Goal: Information Seeking & Learning: Learn about a topic

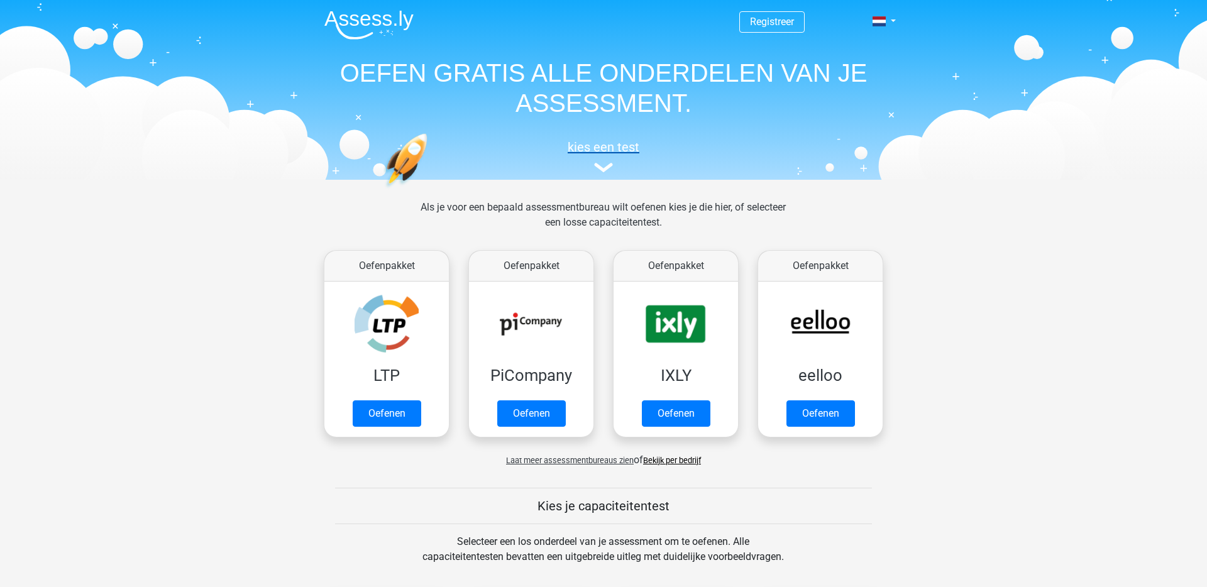
click at [591, 147] on h5 "kies een test" at bounding box center [603, 147] width 579 height 15
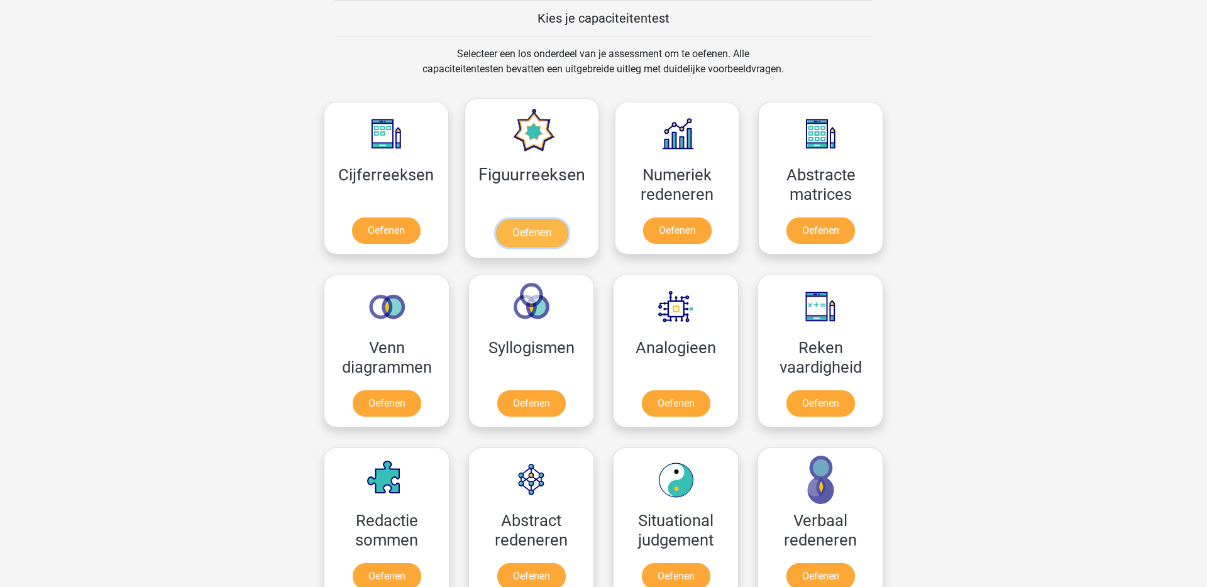
click at [514, 234] on link "Oefenen" at bounding box center [532, 233] width 72 height 28
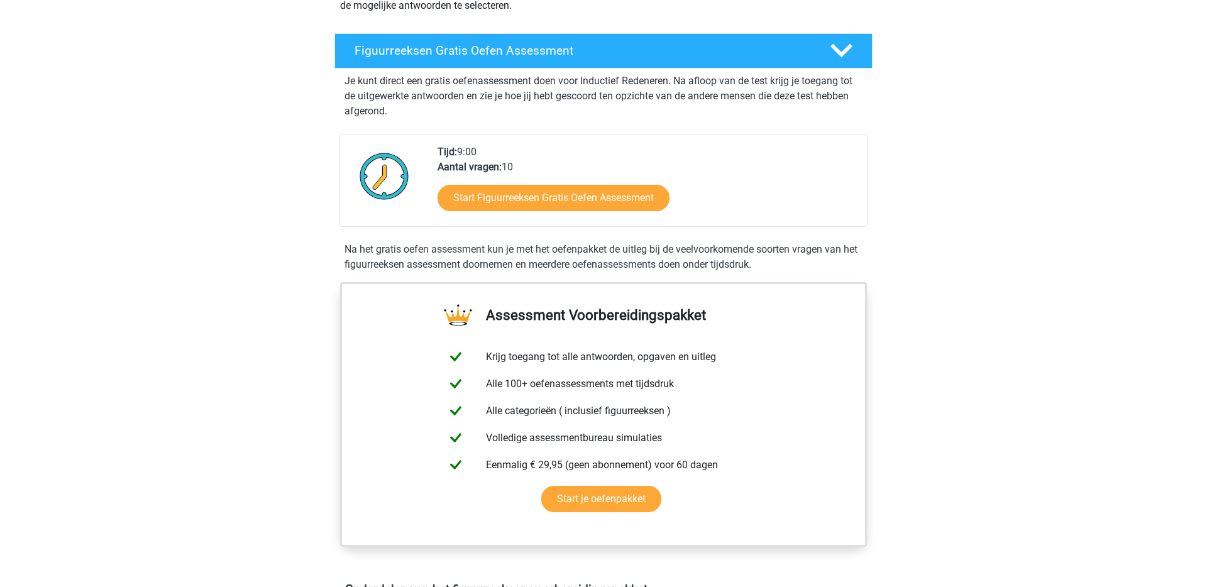
scroll to position [197, 0]
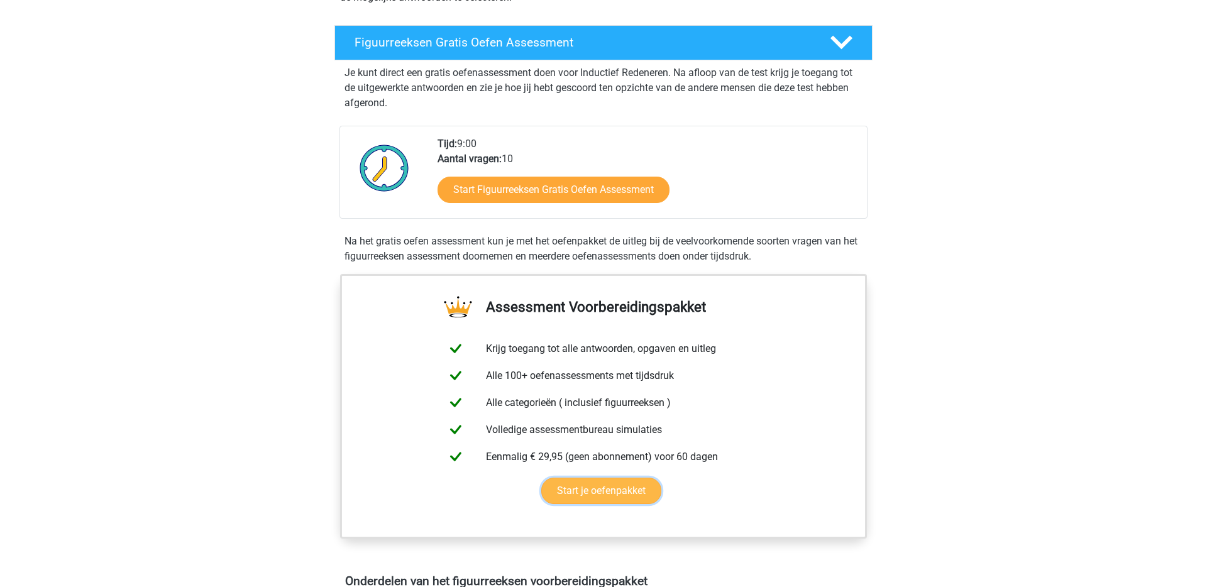
click at [614, 490] on link "Start je oefenpakket" at bounding box center [601, 491] width 120 height 26
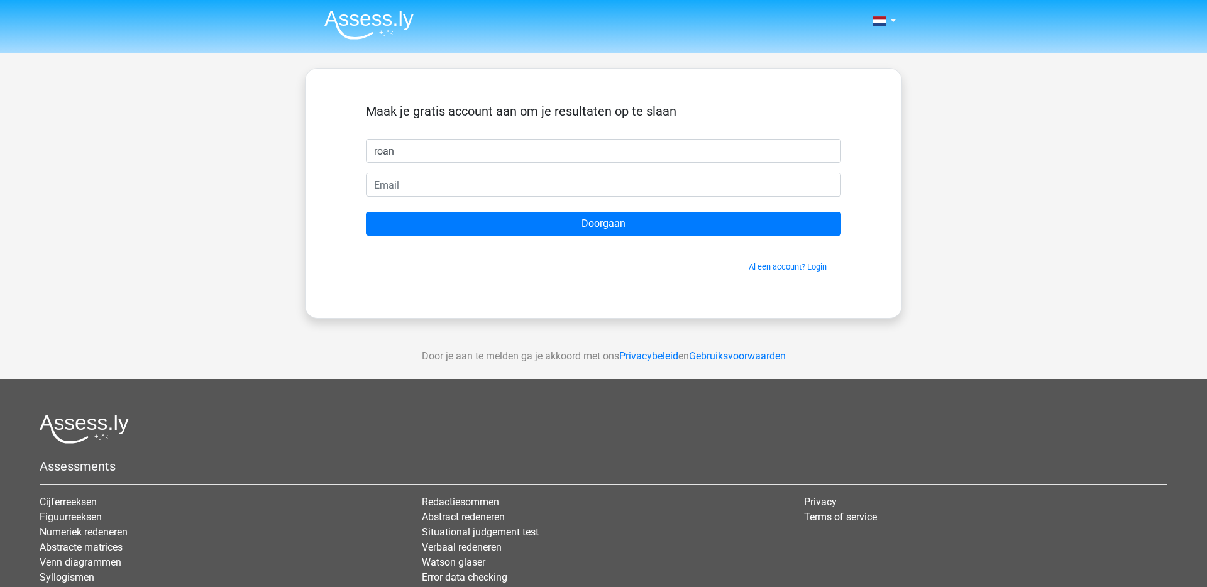
type input "roan"
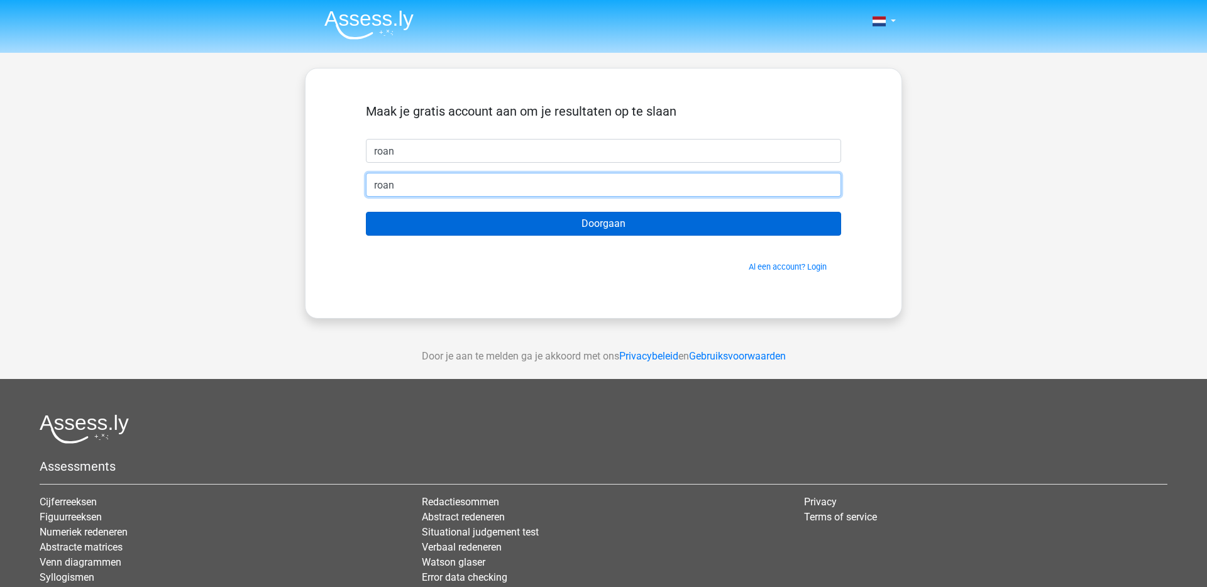
type input "roan-hassan@live.nl"
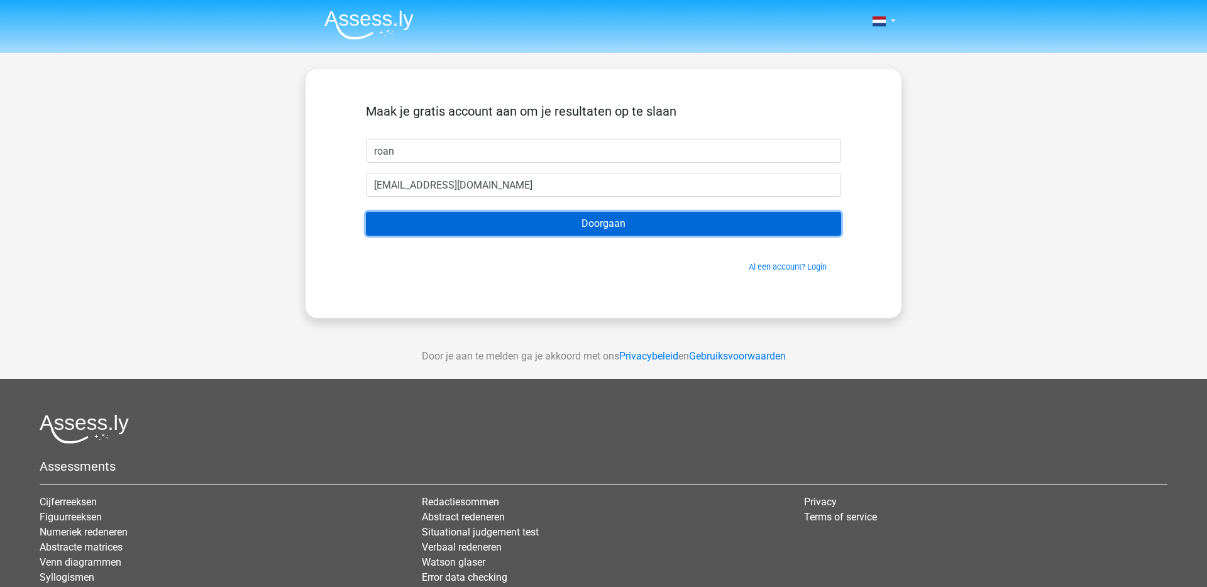
click at [522, 221] on input "Doorgaan" at bounding box center [603, 224] width 475 height 24
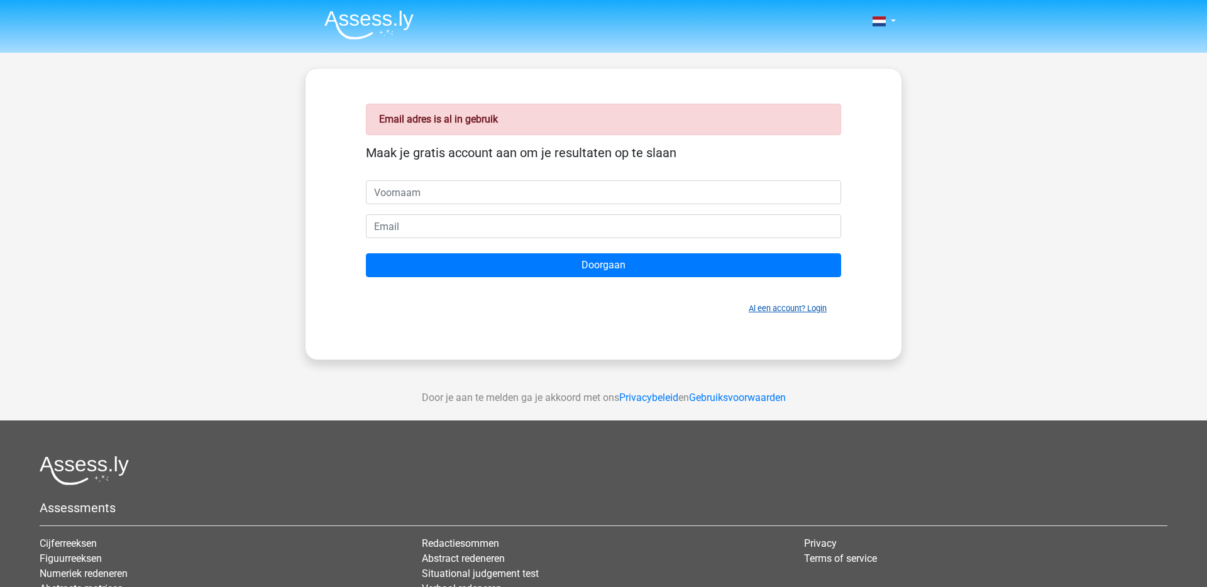
click at [783, 309] on link "Al een account? Login" at bounding box center [788, 308] width 78 height 9
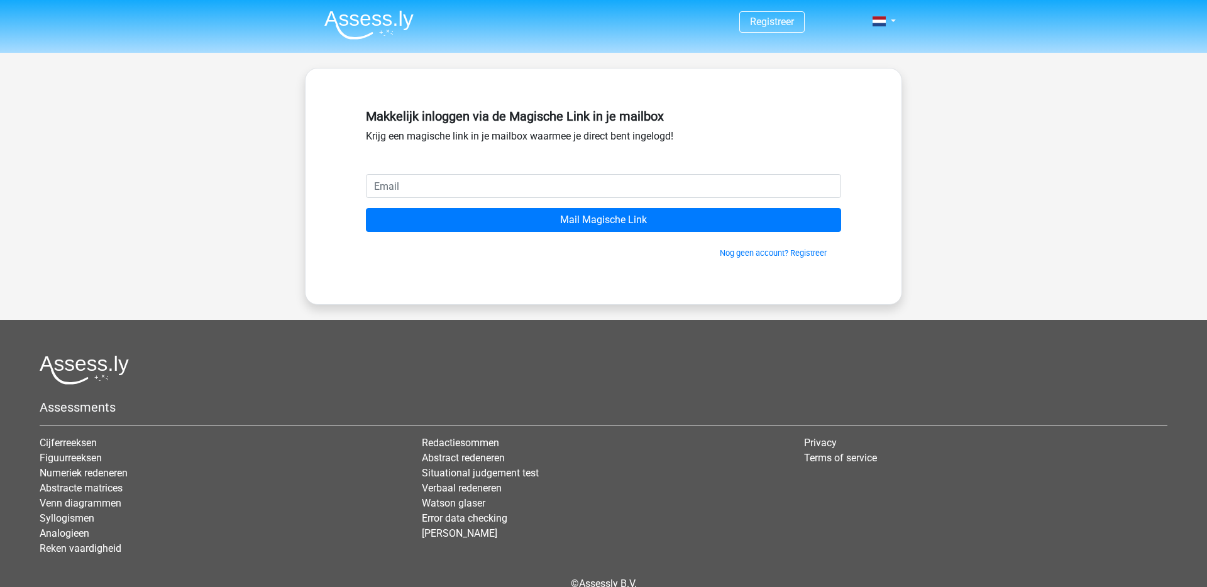
click at [519, 187] on input "email" at bounding box center [603, 186] width 475 height 24
type input "[EMAIL_ADDRESS][DOMAIN_NAME]"
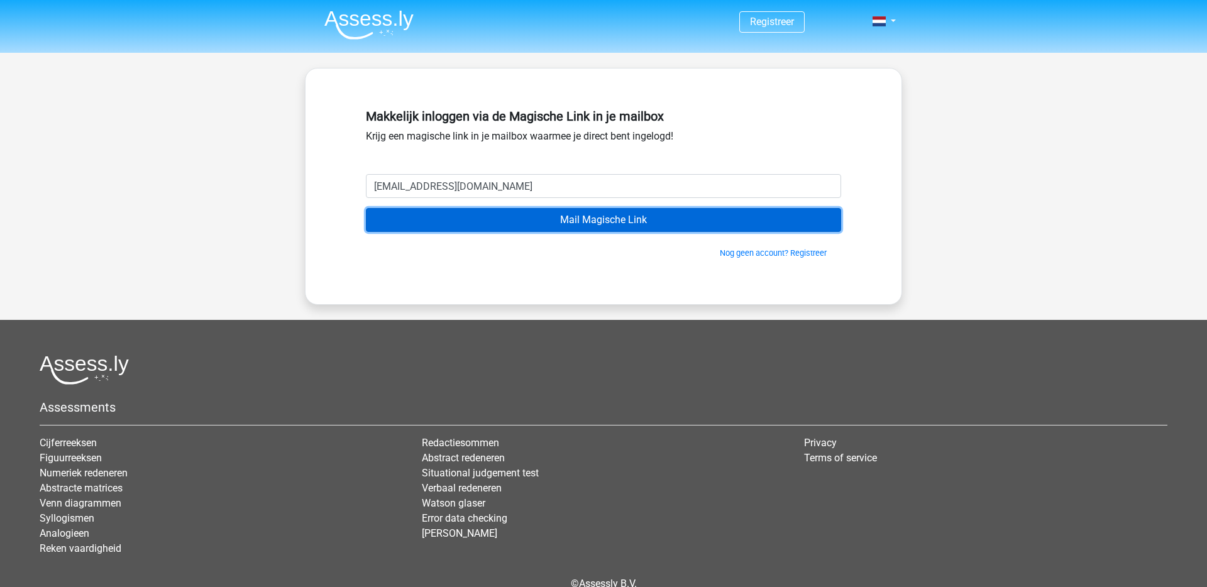
click at [521, 222] on input "Mail Magische Link" at bounding box center [603, 220] width 475 height 24
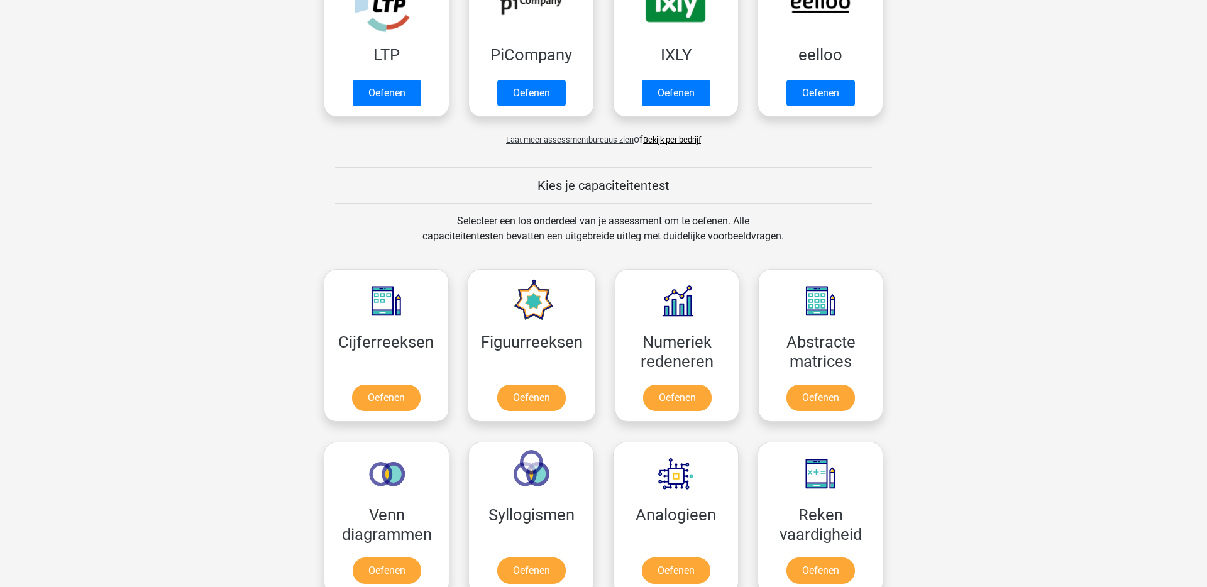
scroll to position [410, 0]
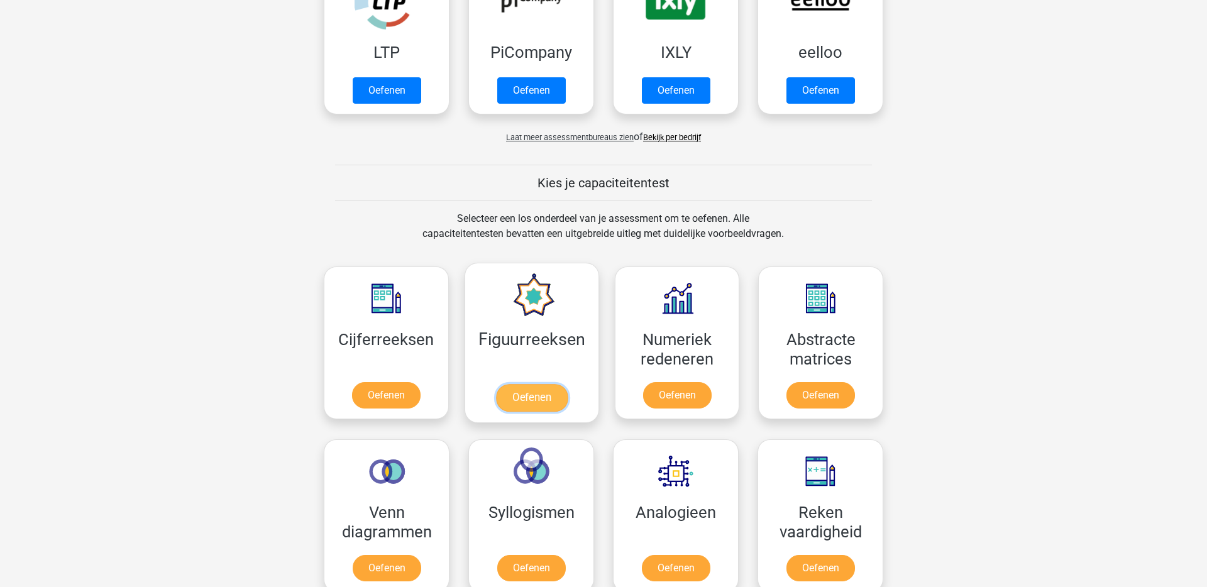
click at [521, 401] on link "Oefenen" at bounding box center [532, 398] width 72 height 28
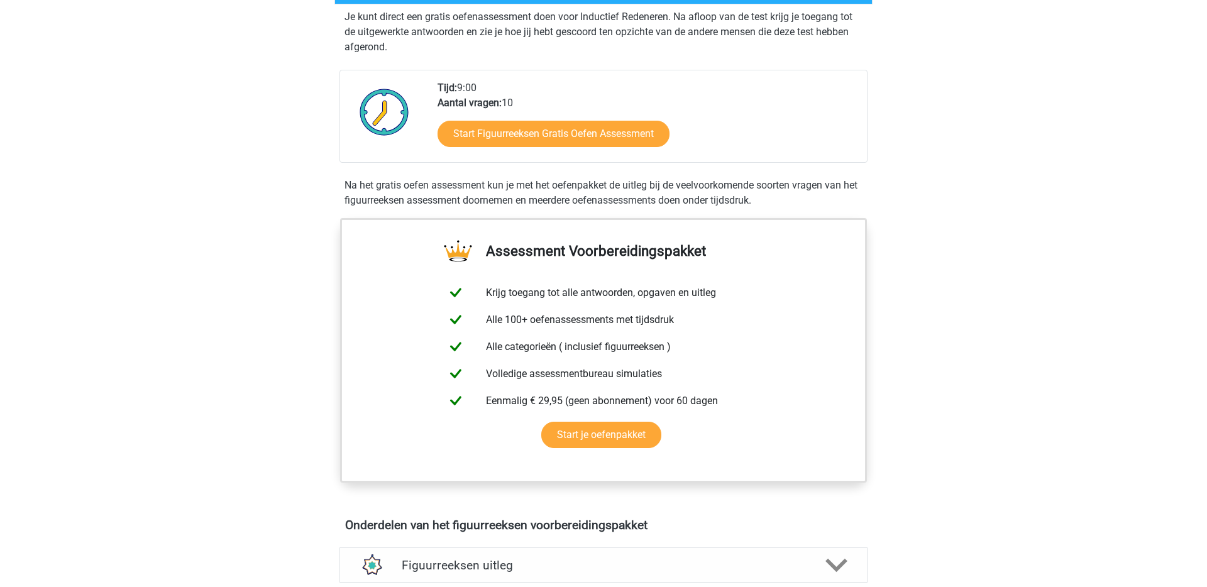
scroll to position [261, 0]
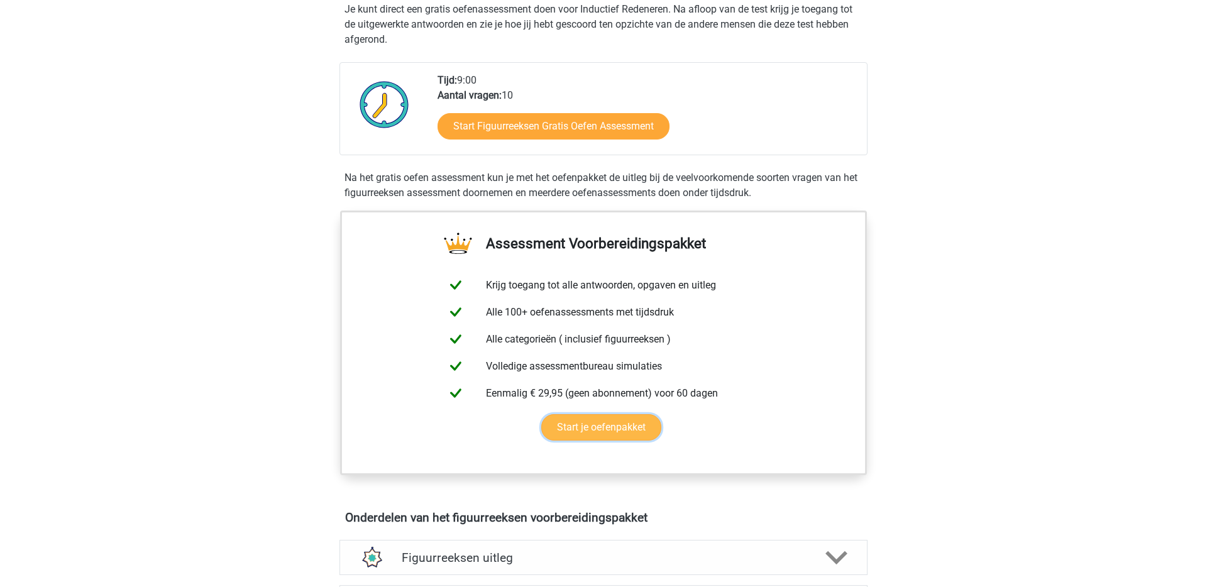
click at [601, 433] on link "Start je oefenpakket" at bounding box center [601, 427] width 120 height 26
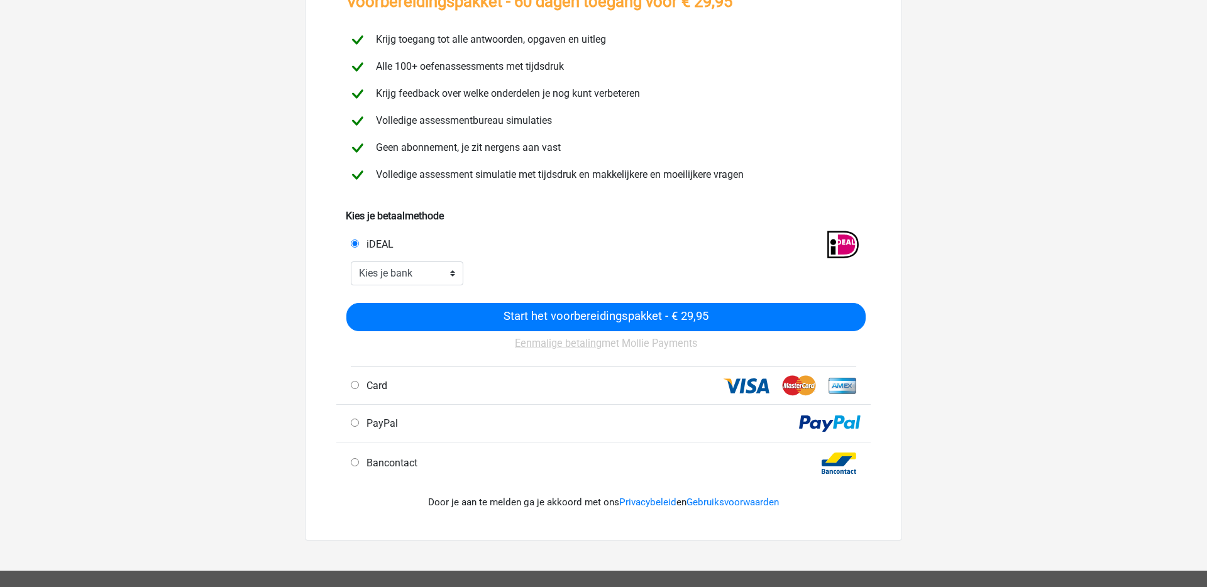
scroll to position [106, 0]
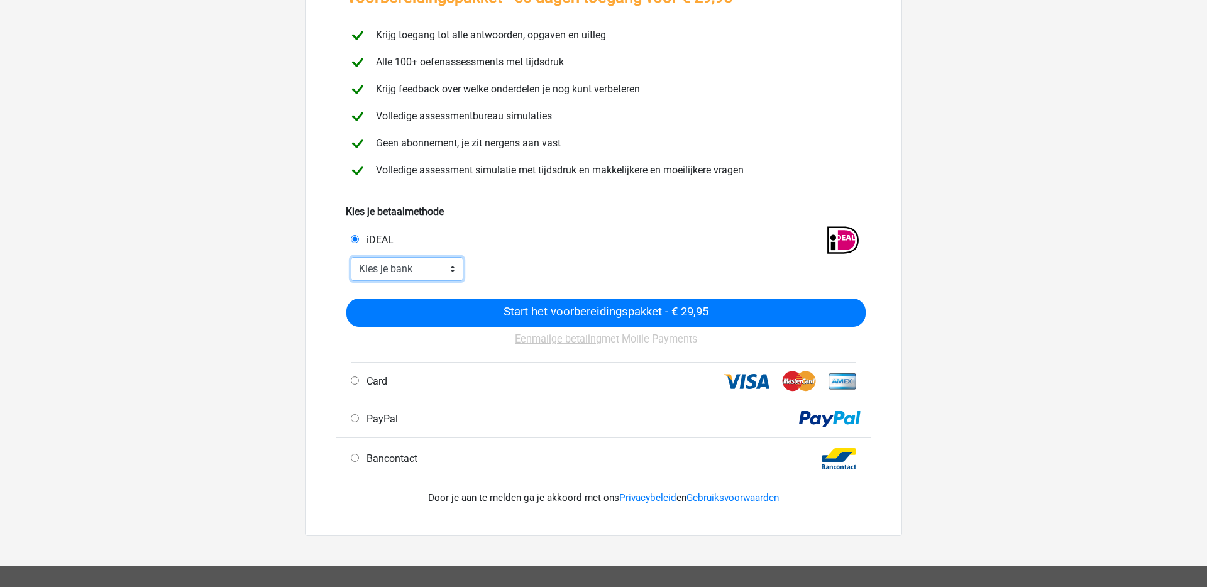
click at [426, 268] on select "Kies je bank ABN AMRO ING Rabobank ASN Bank bunq Knab N26 NN Regiobank Revolut …" at bounding box center [407, 269] width 113 height 24
select select "ideal_[SWIFT_CODE]"
click at [351, 257] on select "Kies je bank ABN AMRO ING Rabobank ASN Bank bunq Knab N26 NN Regiobank Revolut …" at bounding box center [407, 269] width 113 height 24
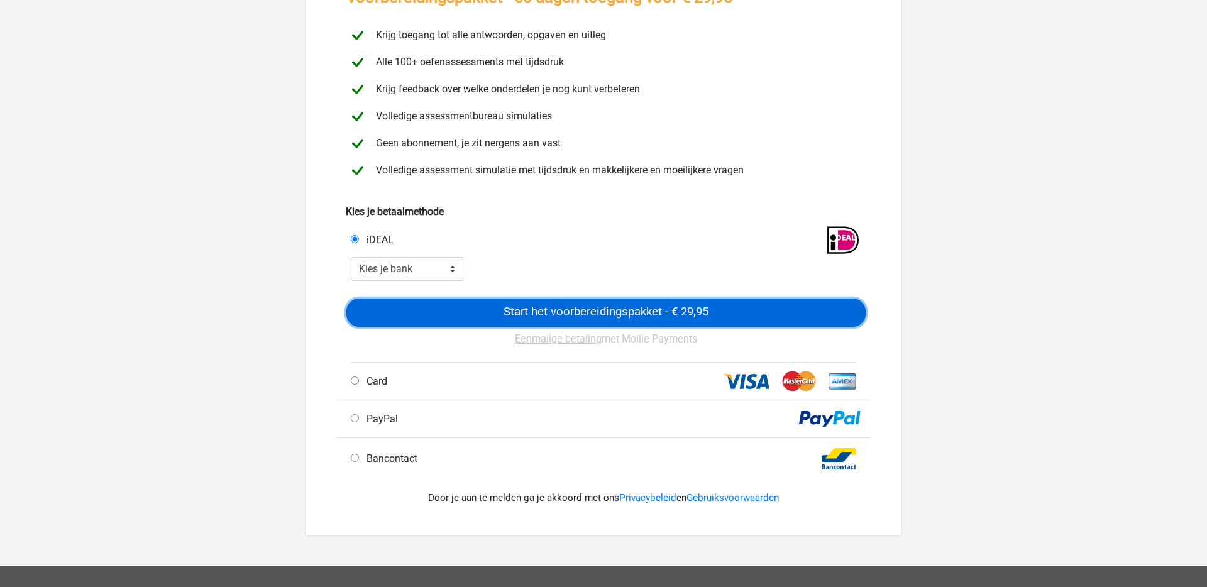
click at [521, 314] on input "Start het voorbereidingspakket - € 29,95" at bounding box center [605, 313] width 519 height 28
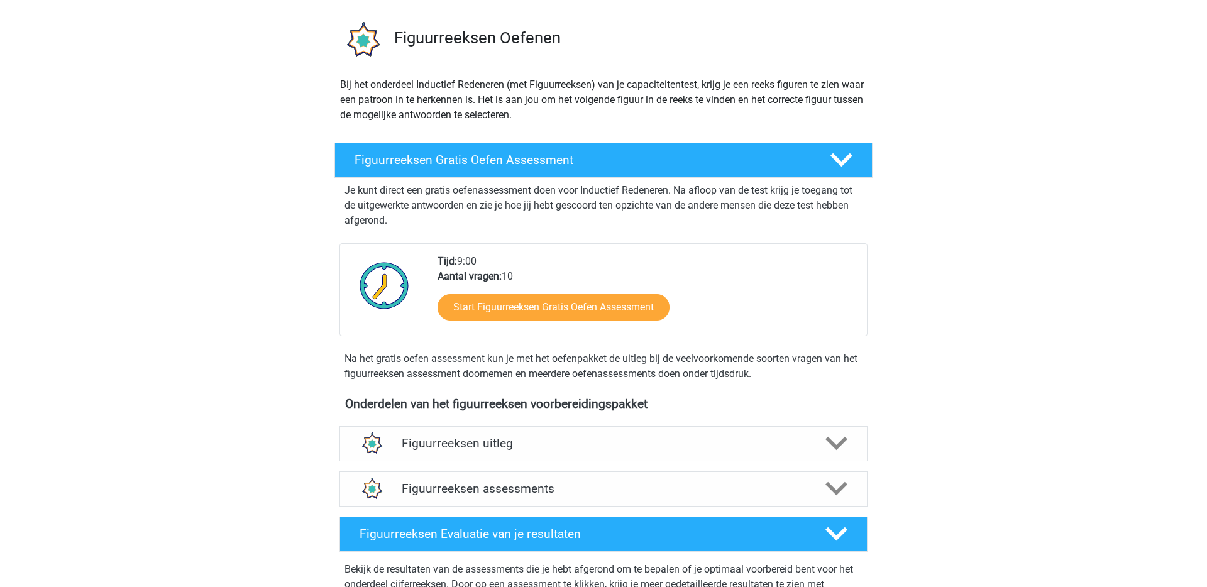
scroll to position [480, 0]
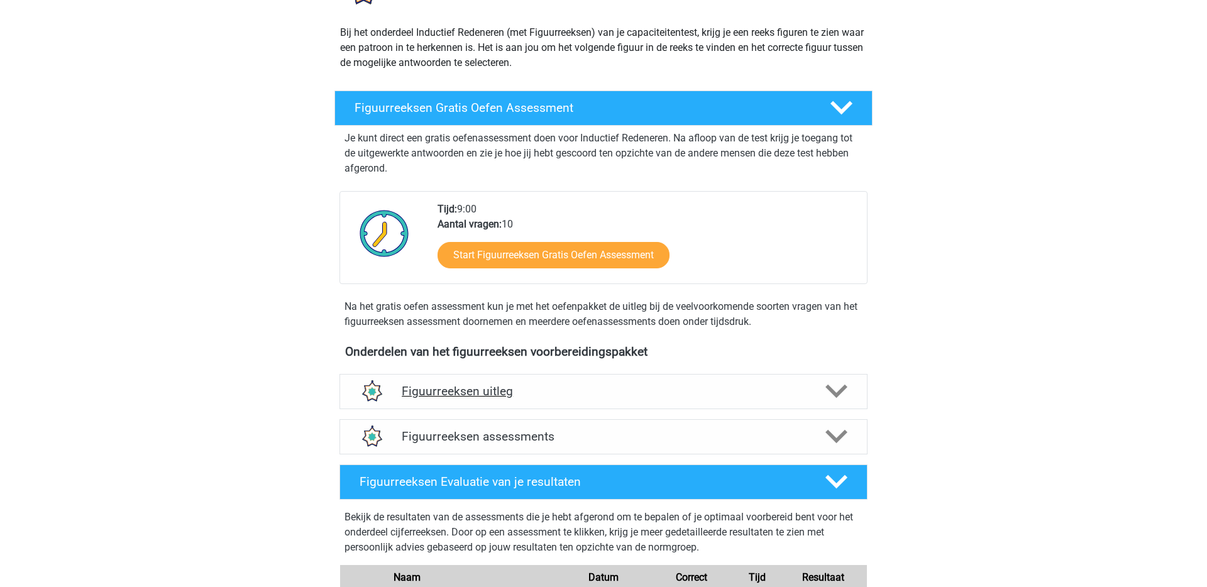
click at [560, 391] on h4 "Figuurreeksen uitleg" at bounding box center [604, 391] width 404 height 14
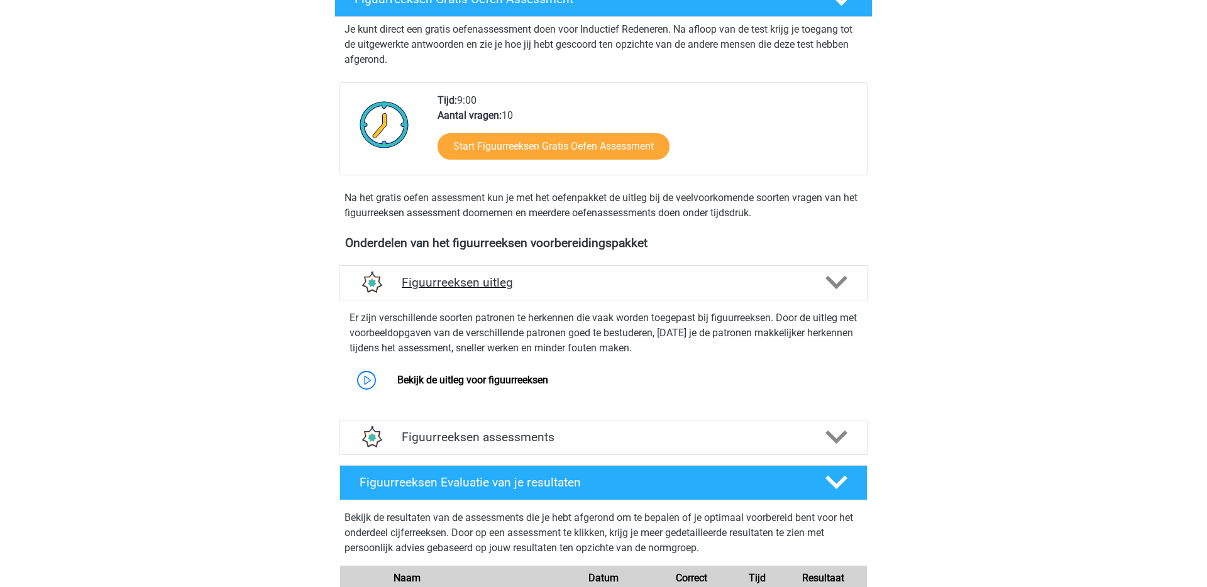
scroll to position [599, 0]
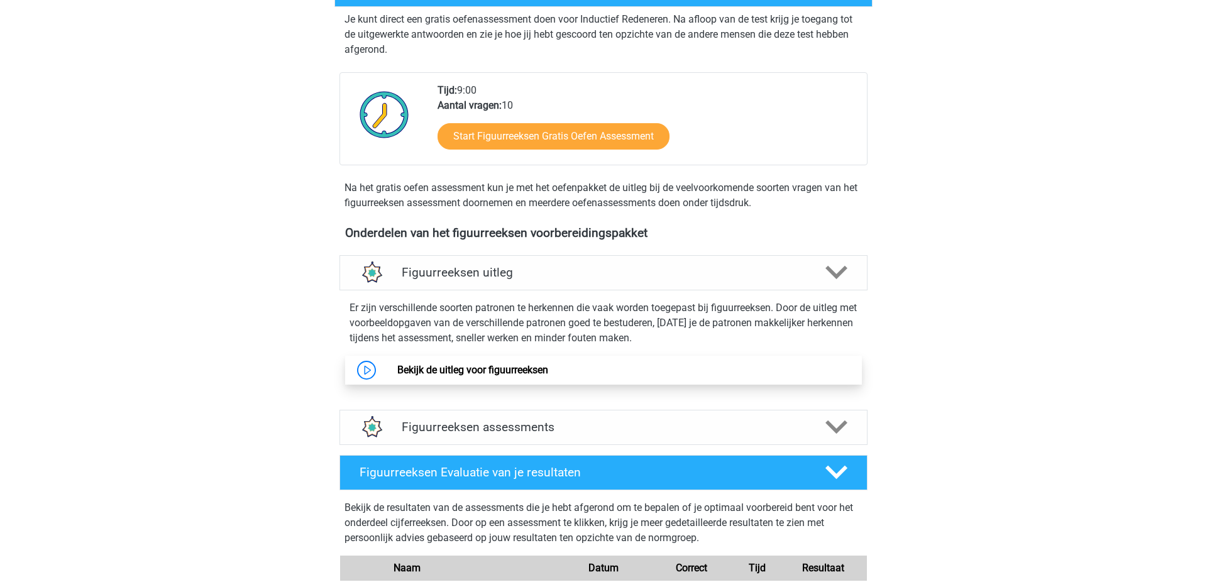
click at [449, 366] on link "Bekijk de uitleg voor figuurreeksen" at bounding box center [472, 370] width 151 height 12
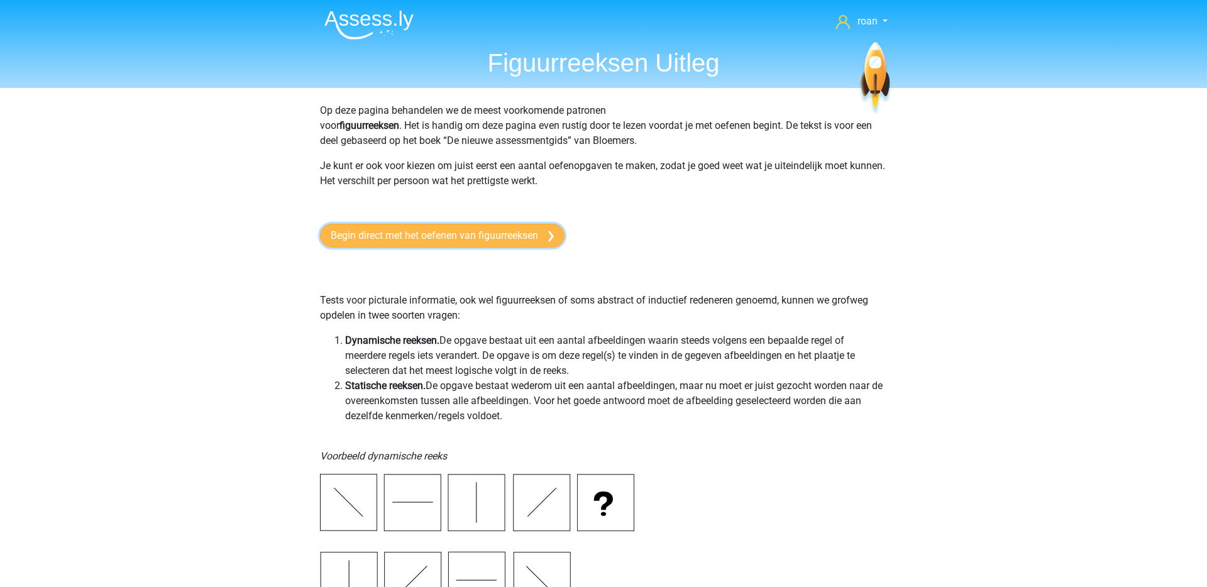
click at [425, 234] on link "Begin direct met het oefenen van figuurreeksen" at bounding box center [442, 236] width 245 height 24
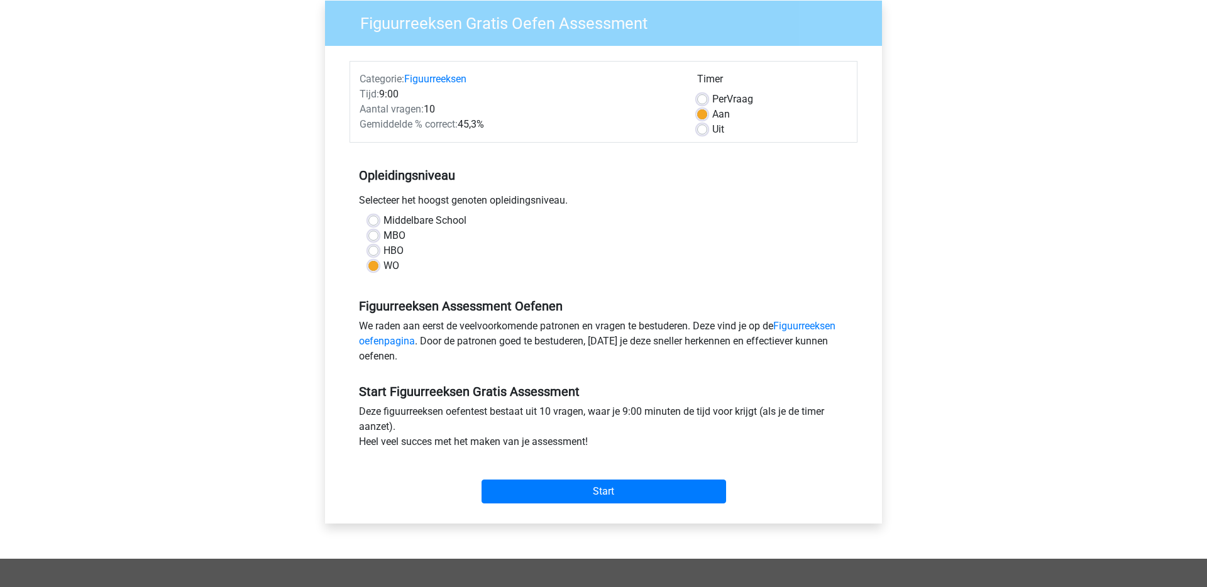
scroll to position [102, 0]
click at [560, 489] on input "Start" at bounding box center [604, 492] width 245 height 24
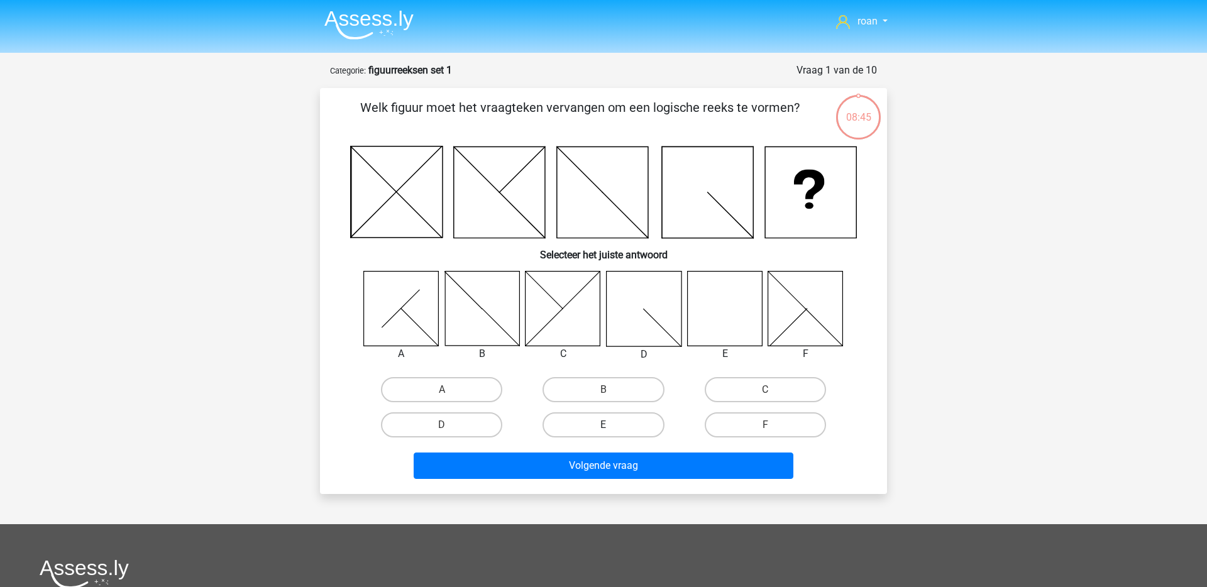
click at [618, 426] on label "E" at bounding box center [603, 425] width 121 height 25
click at [612, 426] on input "E" at bounding box center [608, 429] width 8 height 8
radio input "true"
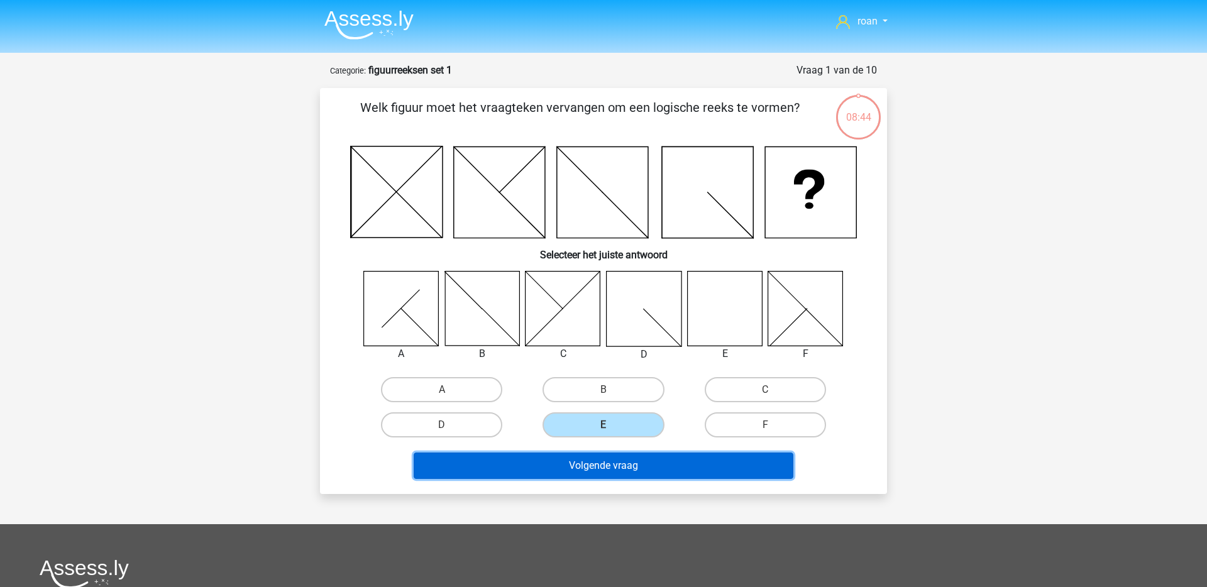
click at [560, 471] on button "Volgende vraag" at bounding box center [604, 466] width 380 height 26
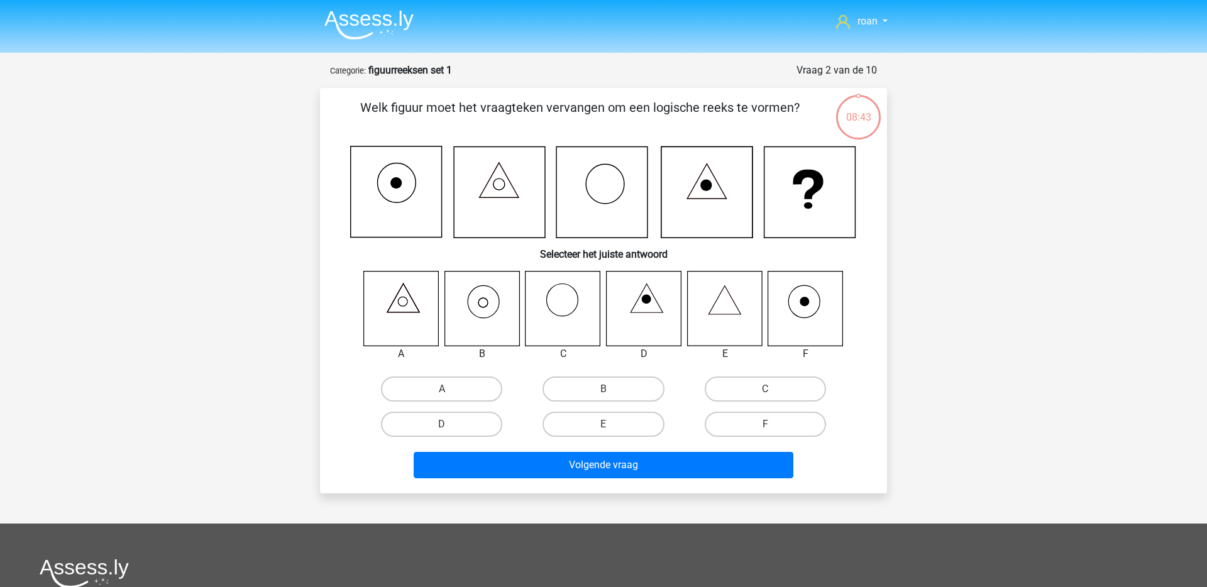
scroll to position [63, 0]
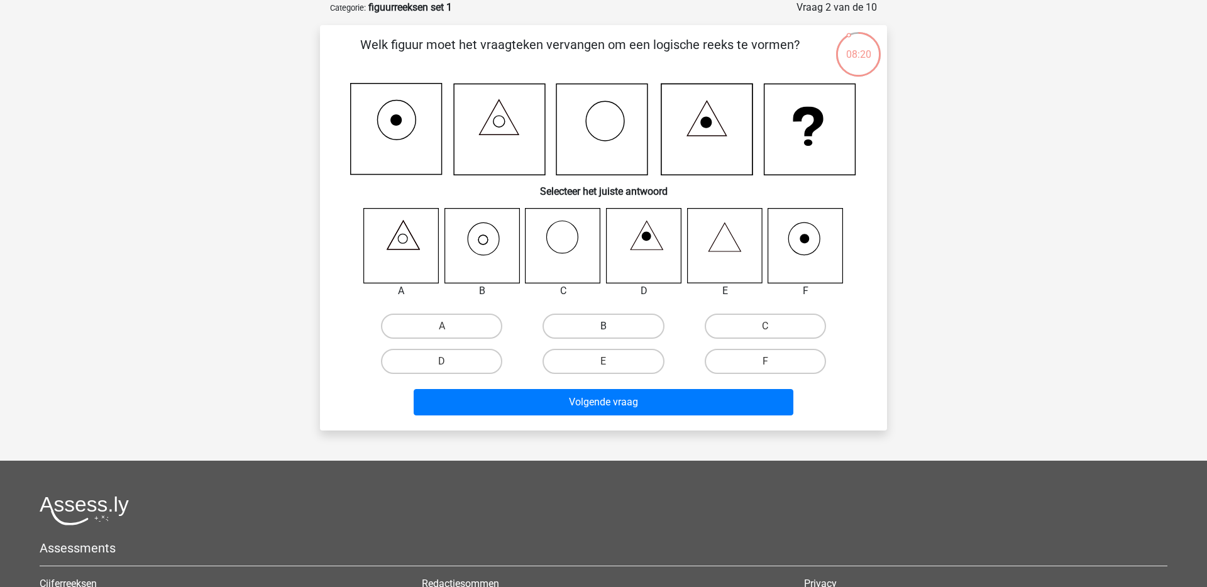
click at [613, 327] on label "B" at bounding box center [603, 326] width 121 height 25
click at [612, 327] on input "B" at bounding box center [608, 330] width 8 height 8
radio input "true"
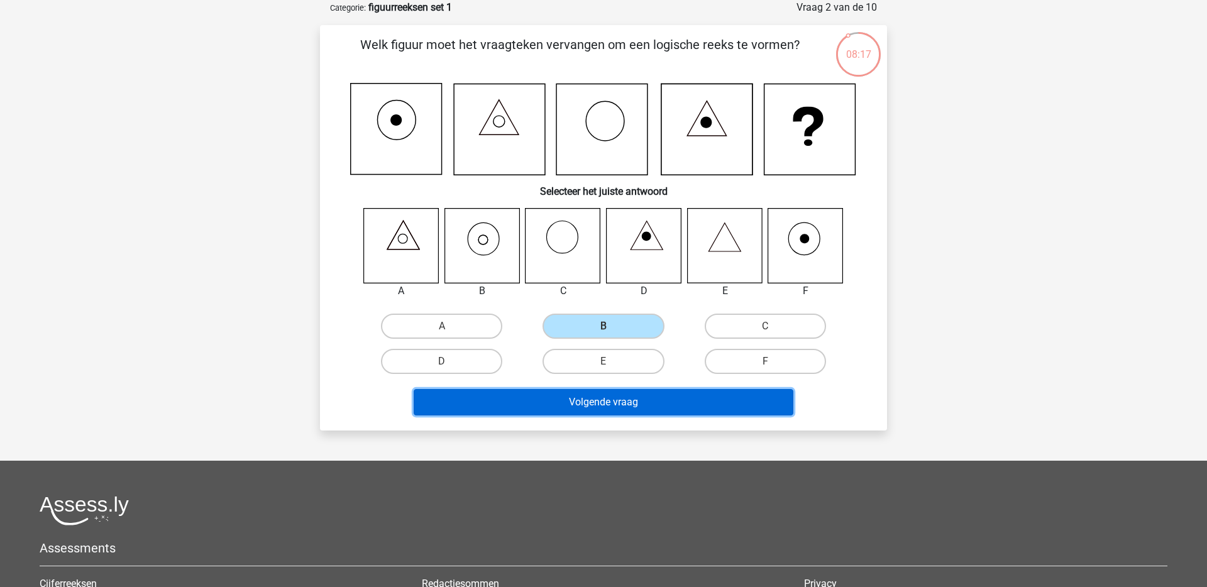
click at [603, 407] on button "Volgende vraag" at bounding box center [604, 402] width 380 height 26
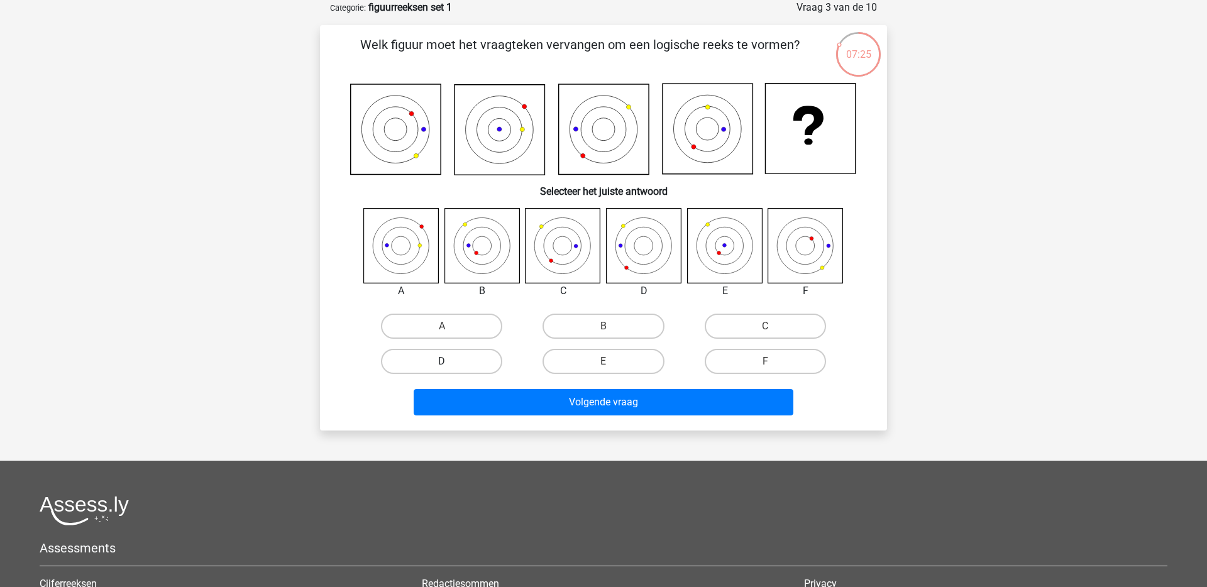
click at [432, 362] on label "D" at bounding box center [441, 361] width 121 height 25
click at [442, 362] on input "D" at bounding box center [446, 366] width 8 height 8
radio input "true"
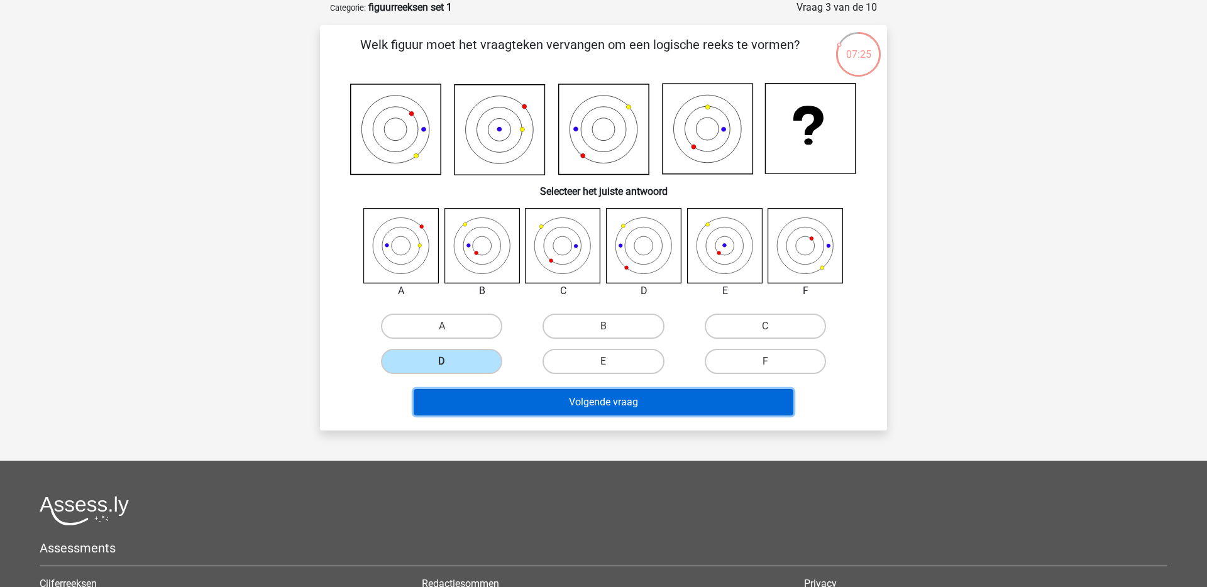
click at [534, 406] on button "Volgende vraag" at bounding box center [604, 402] width 380 height 26
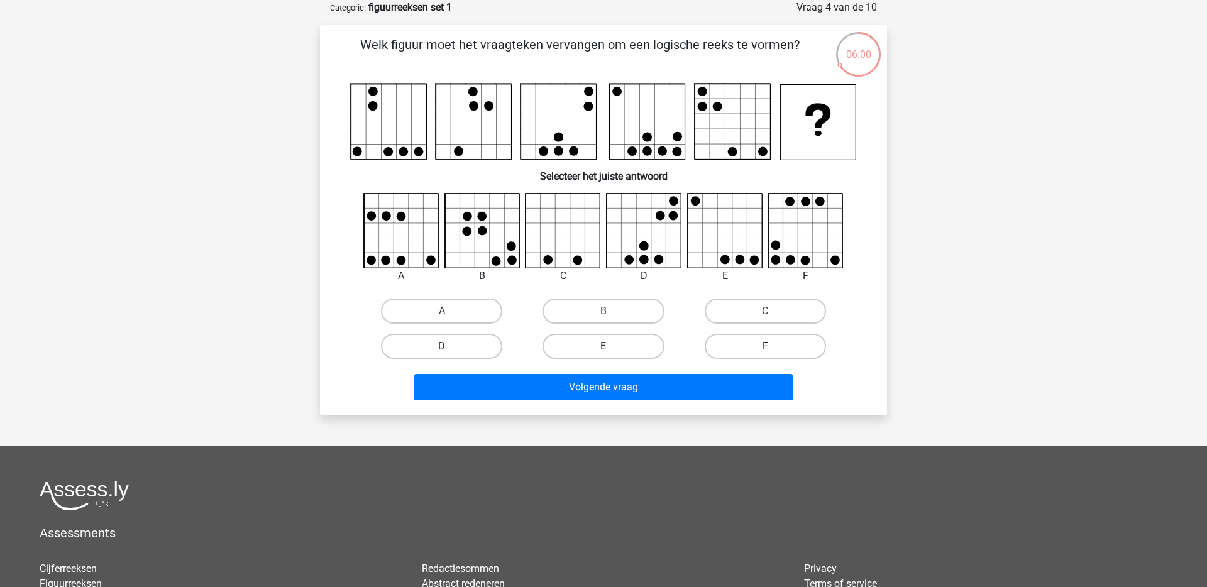
click at [755, 351] on label "F" at bounding box center [765, 346] width 121 height 25
click at [765, 351] on input "F" at bounding box center [769, 350] width 8 height 8
radio input "true"
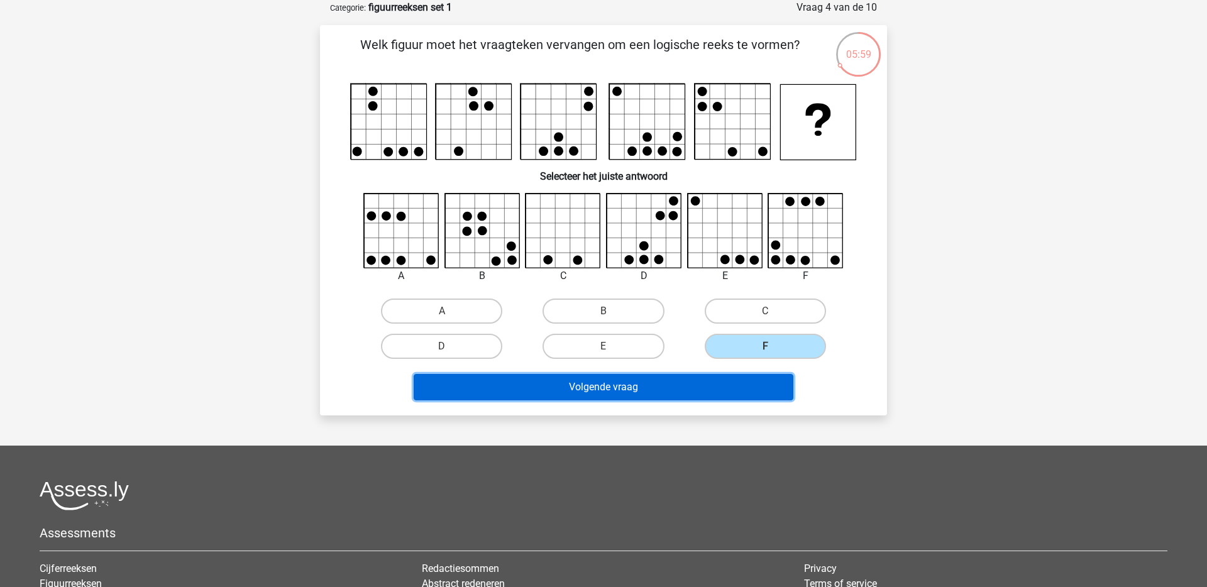
click at [665, 380] on button "Volgende vraag" at bounding box center [604, 387] width 380 height 26
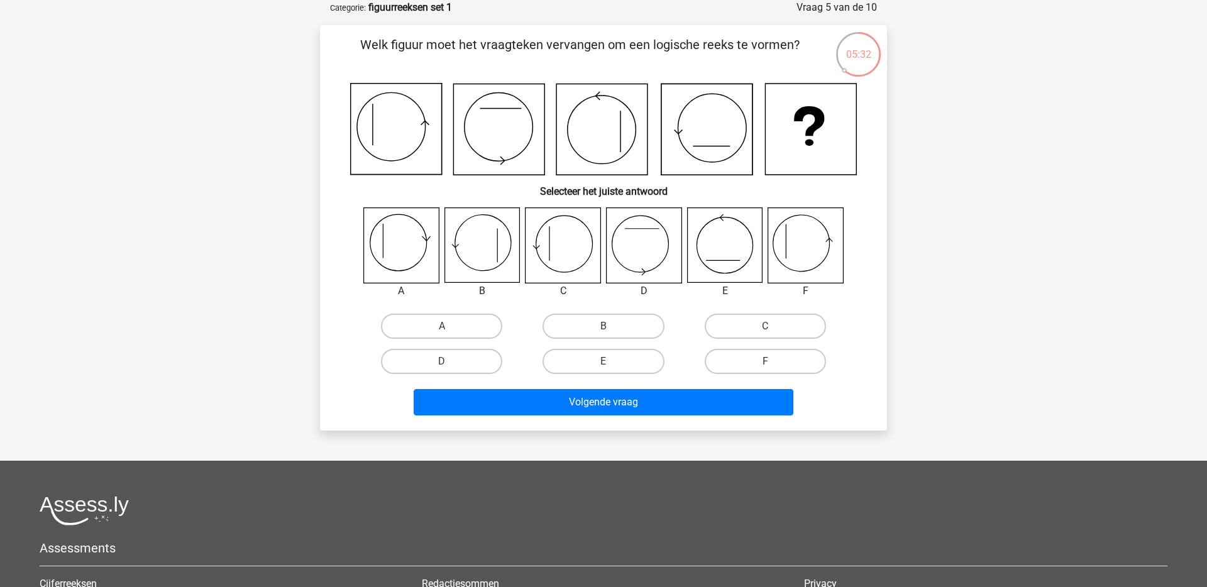
click at [568, 253] on icon at bounding box center [563, 245] width 75 height 75
click at [758, 331] on label "C" at bounding box center [765, 326] width 121 height 25
click at [765, 331] on input "C" at bounding box center [769, 330] width 8 height 8
radio input "true"
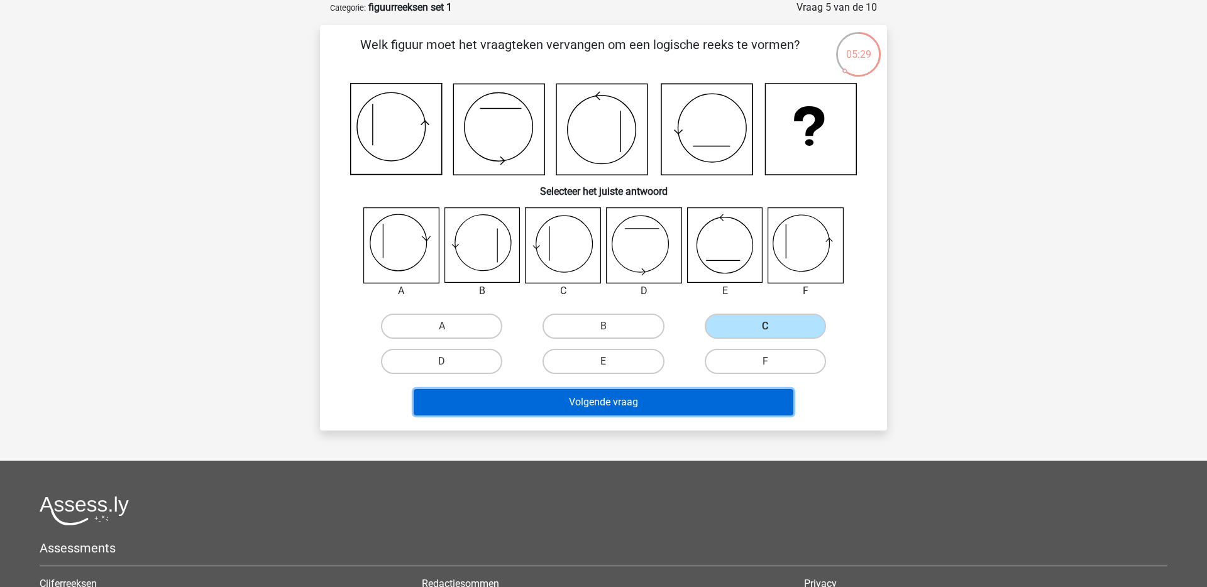
click at [609, 404] on button "Volgende vraag" at bounding box center [604, 402] width 380 height 26
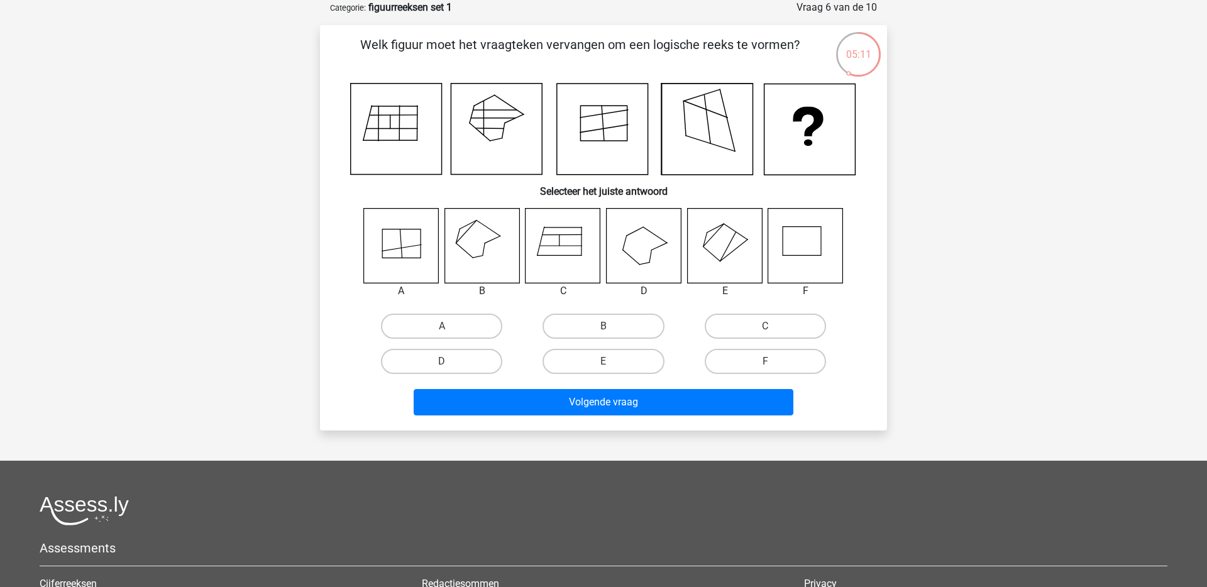
click at [808, 245] on icon at bounding box center [805, 245] width 75 height 75
click at [758, 360] on label "F" at bounding box center [765, 361] width 121 height 25
click at [765, 362] on input "F" at bounding box center [769, 366] width 8 height 8
radio input "true"
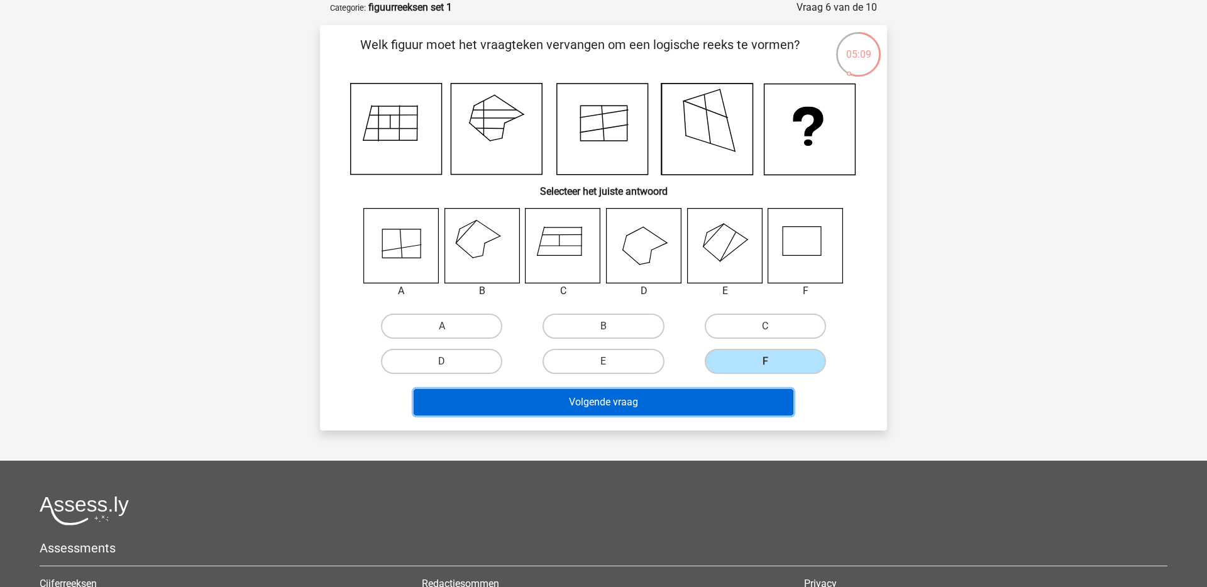
click at [673, 410] on button "Volgende vraag" at bounding box center [604, 402] width 380 height 26
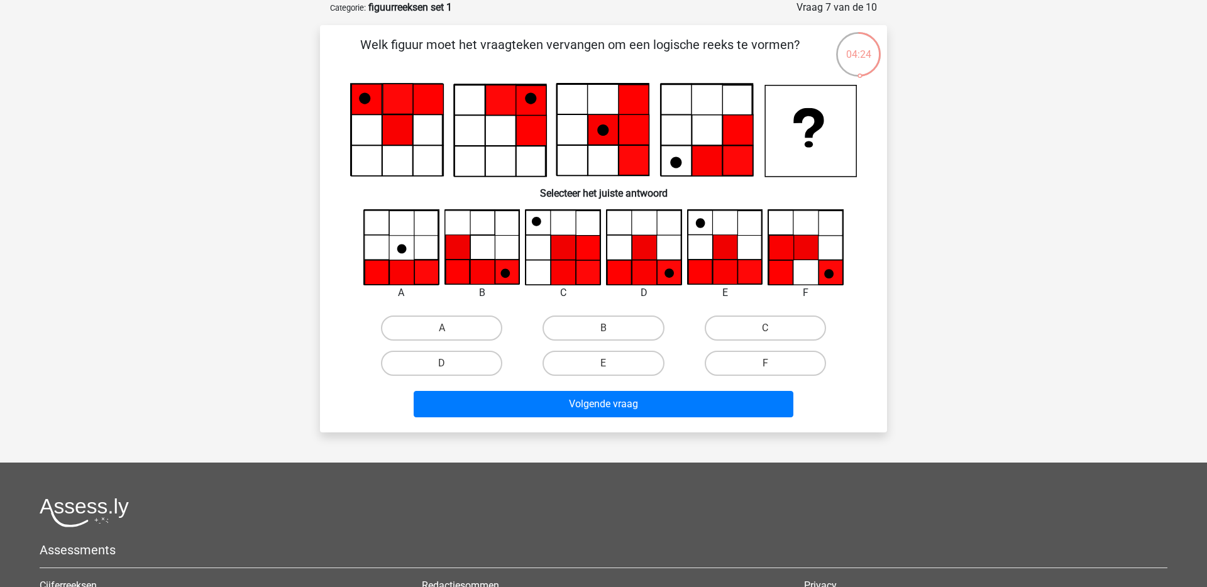
click at [670, 272] on icon at bounding box center [669, 273] width 9 height 9
click at [431, 367] on label "D" at bounding box center [441, 363] width 121 height 25
click at [442, 367] on input "D" at bounding box center [446, 367] width 8 height 8
radio input "true"
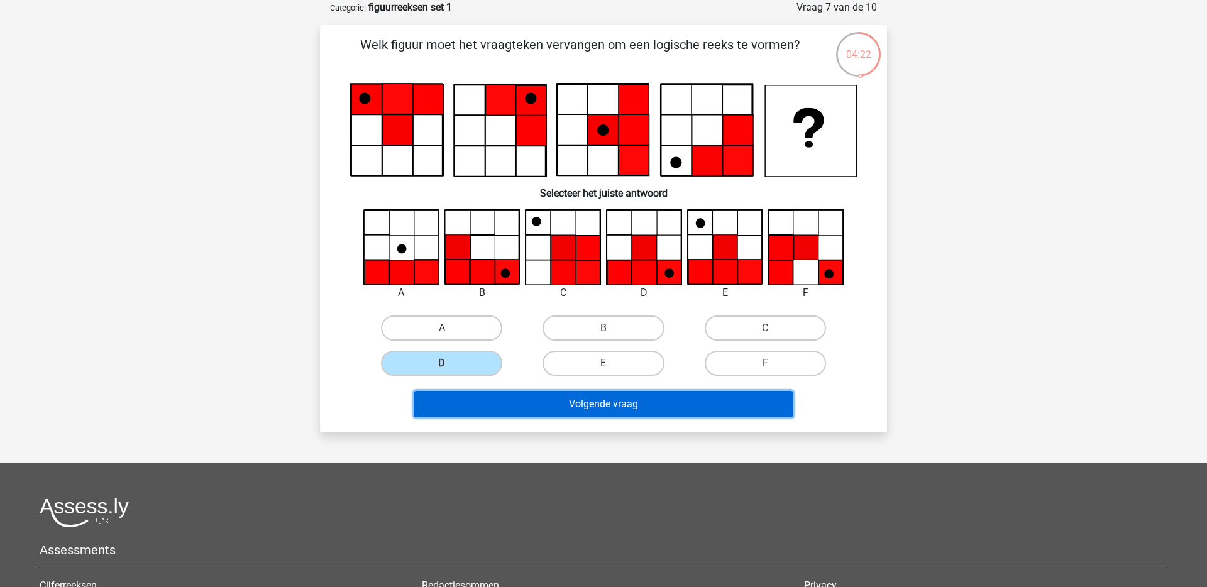
click at [536, 405] on button "Volgende vraag" at bounding box center [604, 404] width 380 height 26
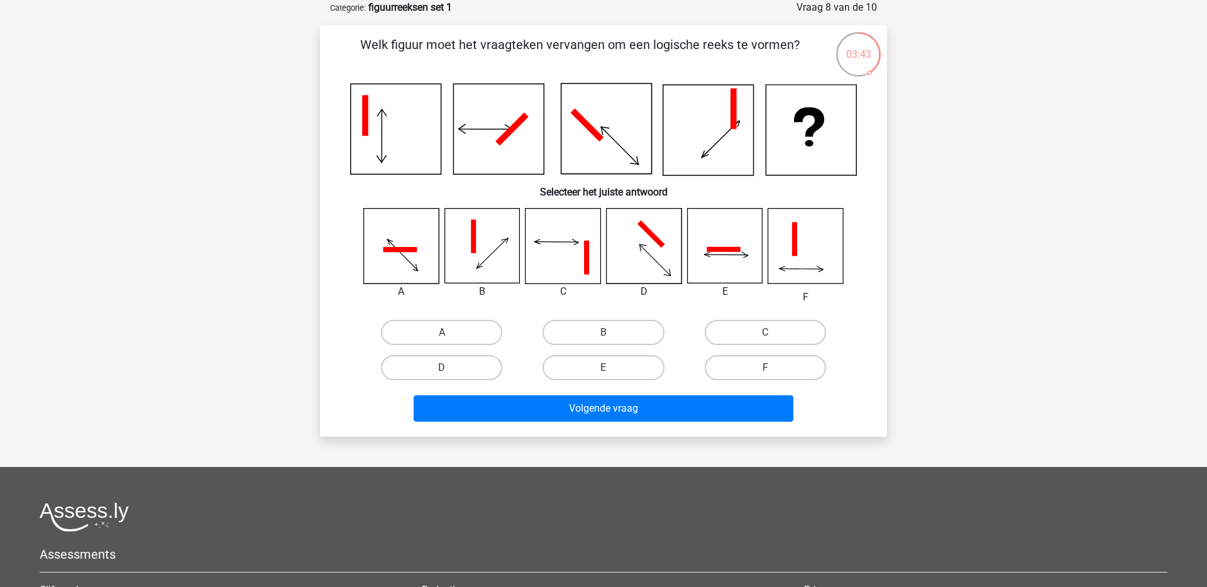
click at [411, 244] on icon at bounding box center [401, 246] width 75 height 75
click at [440, 329] on label "A" at bounding box center [441, 332] width 121 height 25
click at [442, 333] on input "A" at bounding box center [446, 337] width 8 height 8
radio input "true"
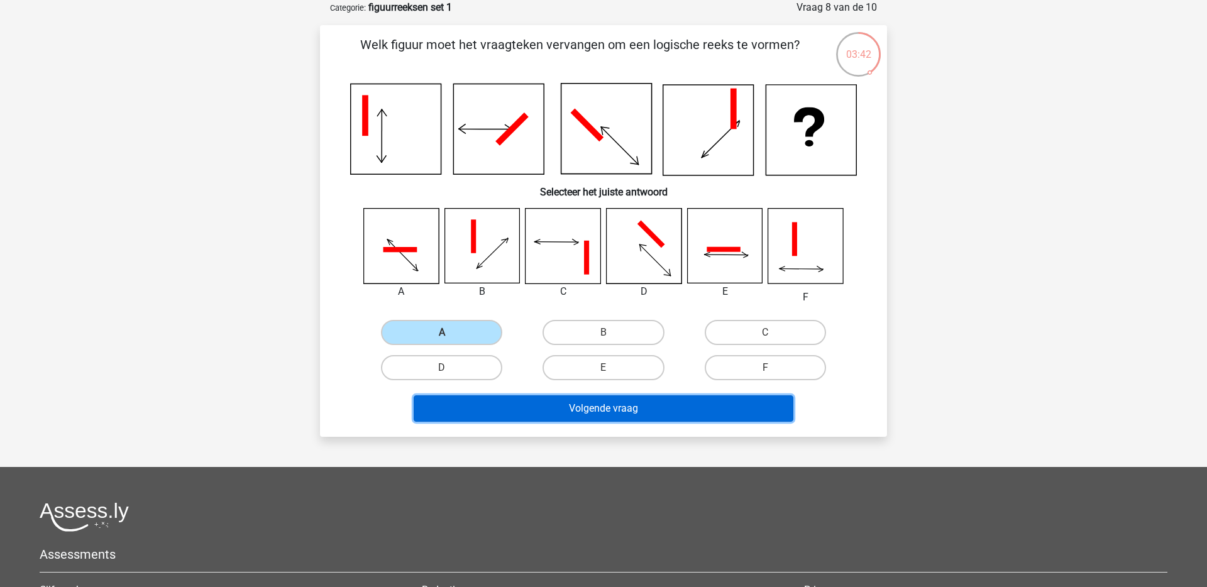
click at [534, 418] on button "Volgende vraag" at bounding box center [604, 409] width 380 height 26
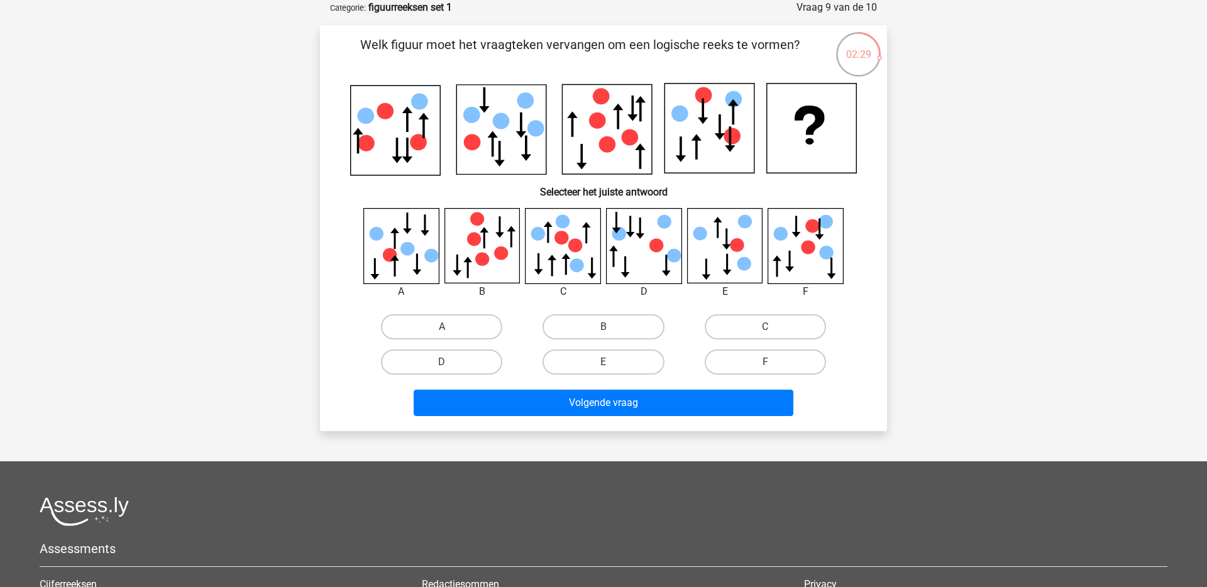
click at [736, 243] on icon at bounding box center [737, 245] width 14 height 14
click at [592, 360] on label "E" at bounding box center [603, 362] width 121 height 25
click at [604, 362] on input "E" at bounding box center [608, 366] width 8 height 8
radio input "true"
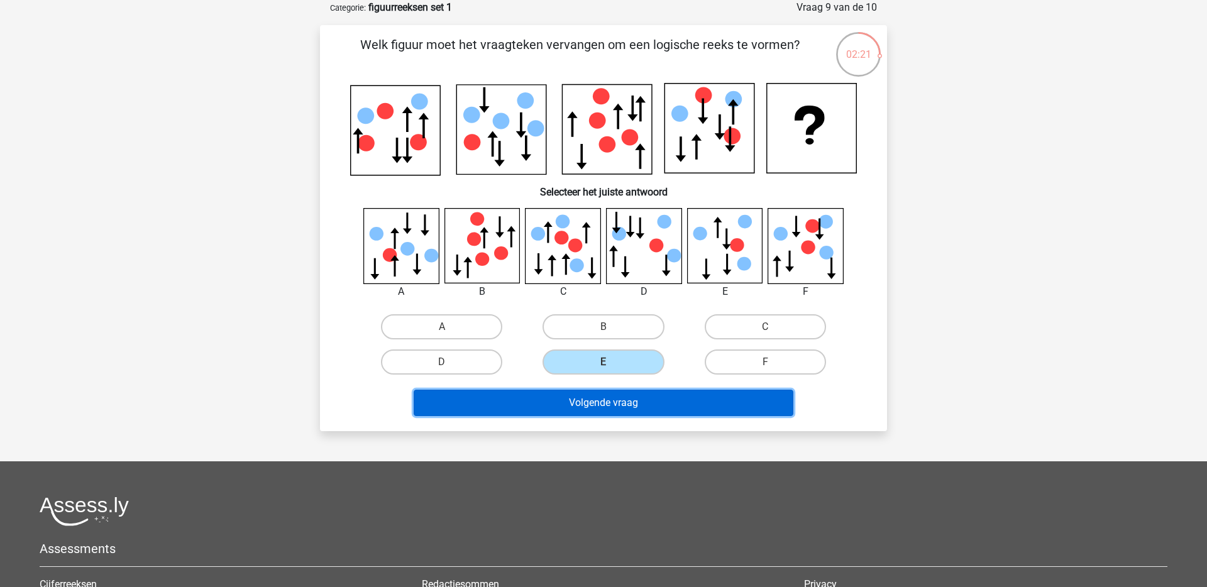
click at [613, 404] on button "Volgende vraag" at bounding box center [604, 403] width 380 height 26
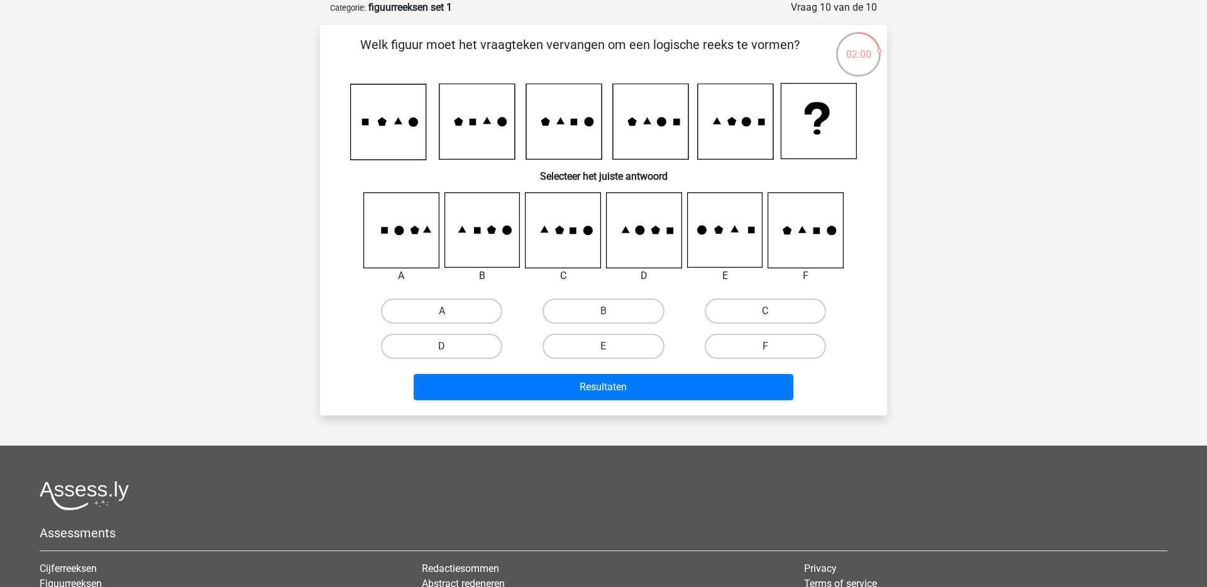
click at [648, 232] on icon at bounding box center [644, 230] width 75 height 75
click at [419, 349] on label "D" at bounding box center [441, 346] width 121 height 25
click at [442, 349] on input "D" at bounding box center [446, 350] width 8 height 8
radio input "true"
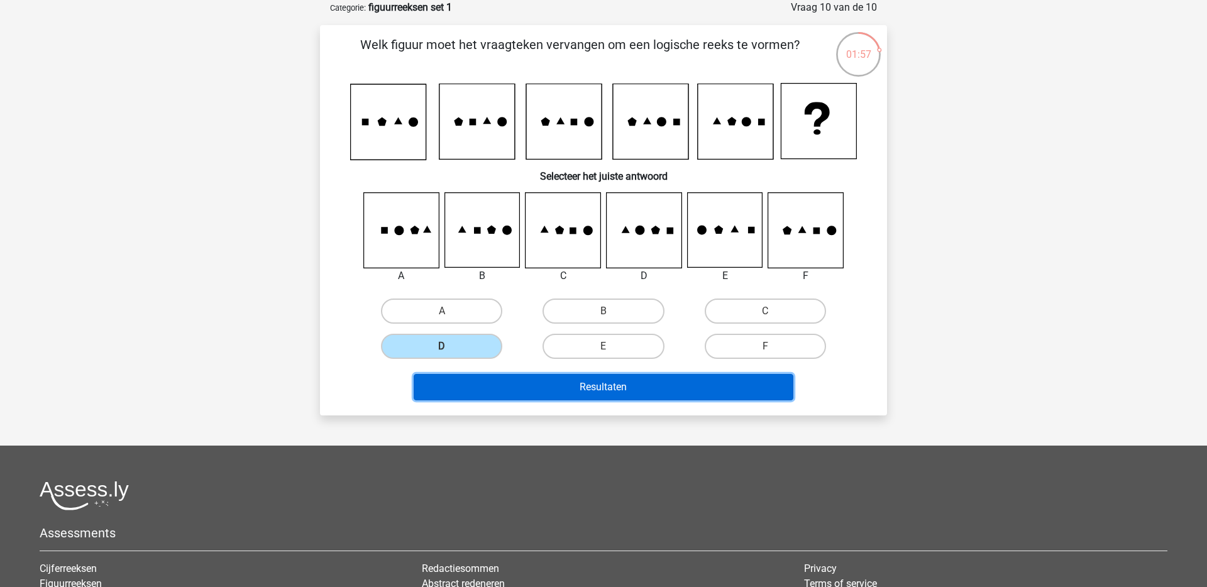
click at [634, 388] on button "Resultaten" at bounding box center [604, 387] width 380 height 26
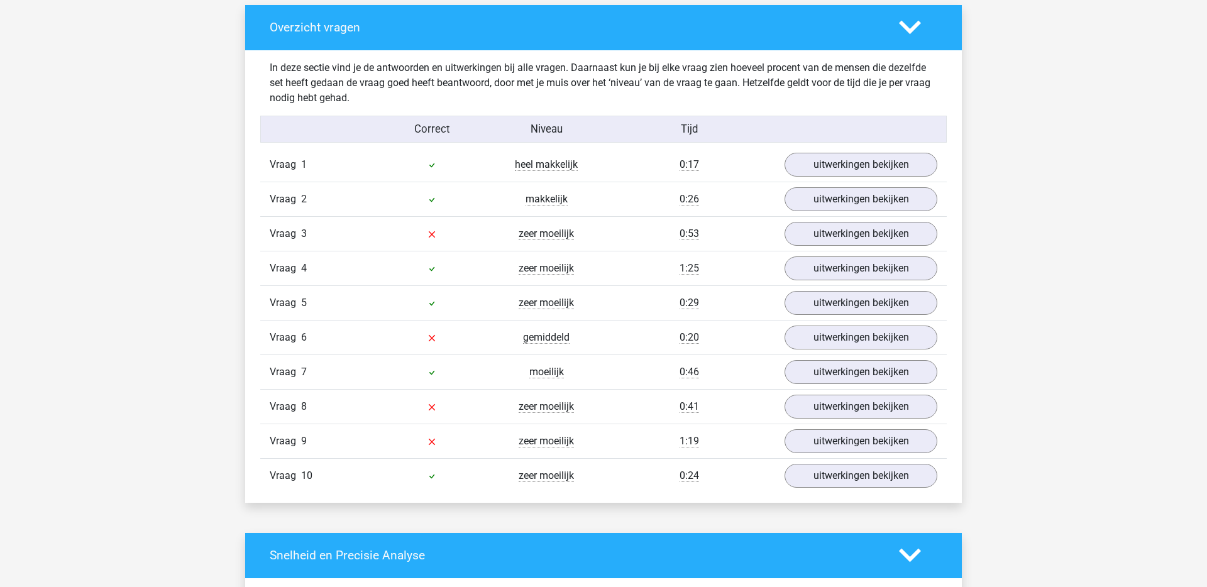
scroll to position [723, 0]
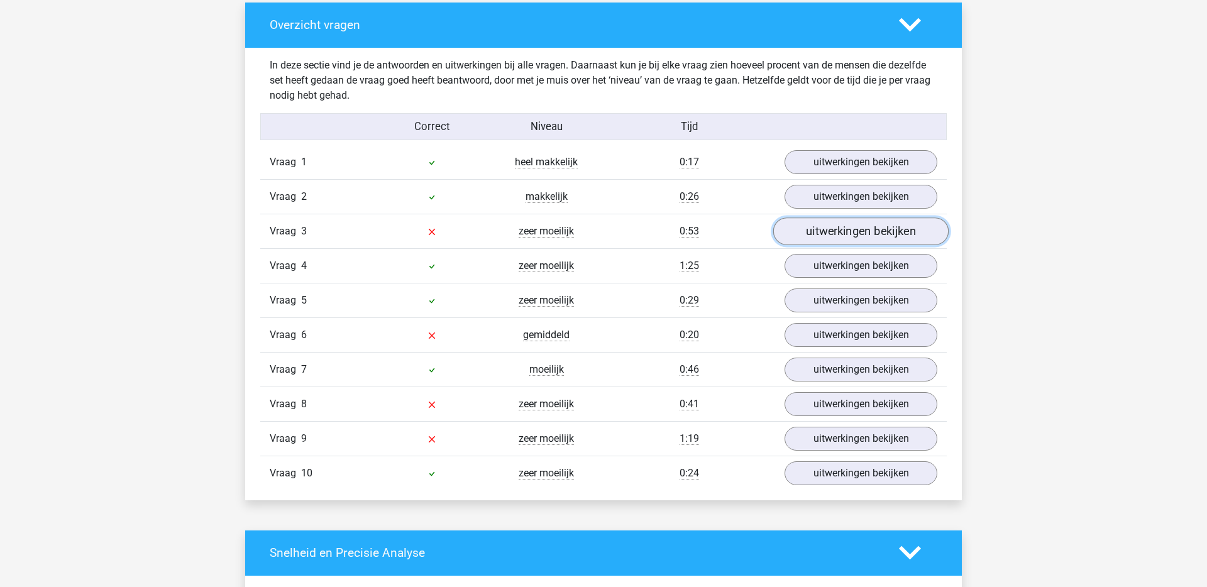
click at [828, 232] on link "uitwerkingen bekijken" at bounding box center [860, 232] width 175 height 28
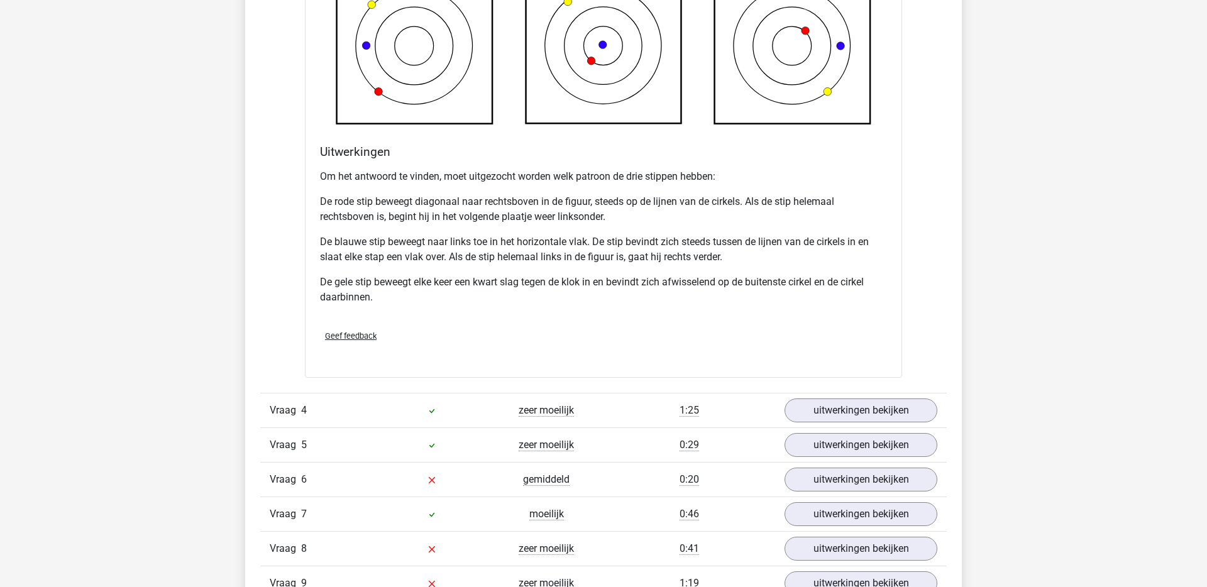
scroll to position [1404, 0]
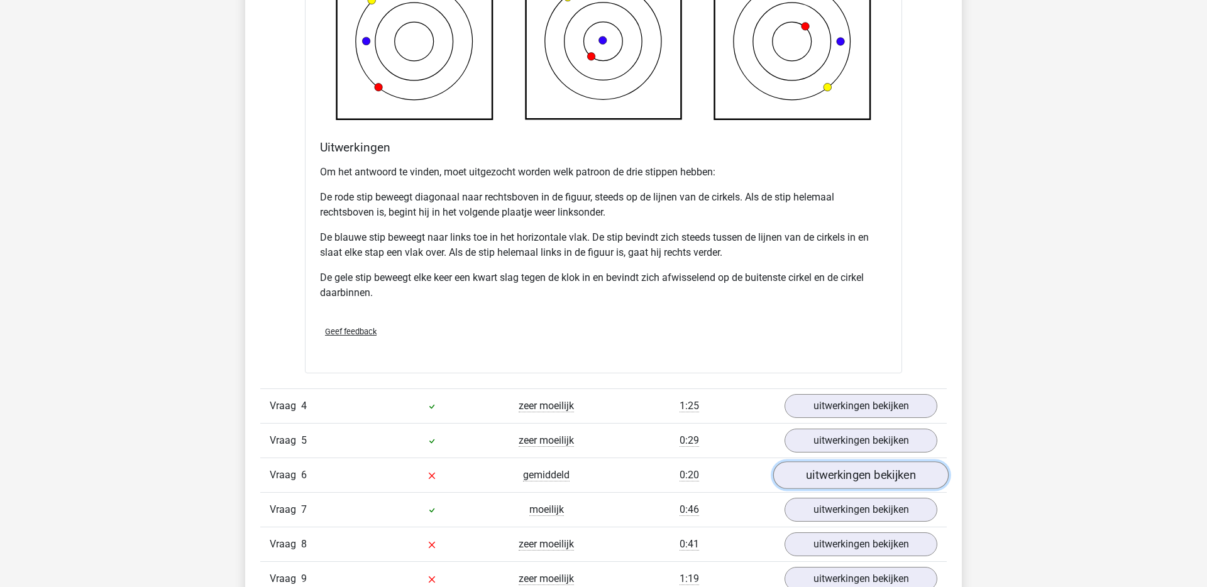
click at [867, 470] on link "uitwerkingen bekijken" at bounding box center [860, 476] width 175 height 28
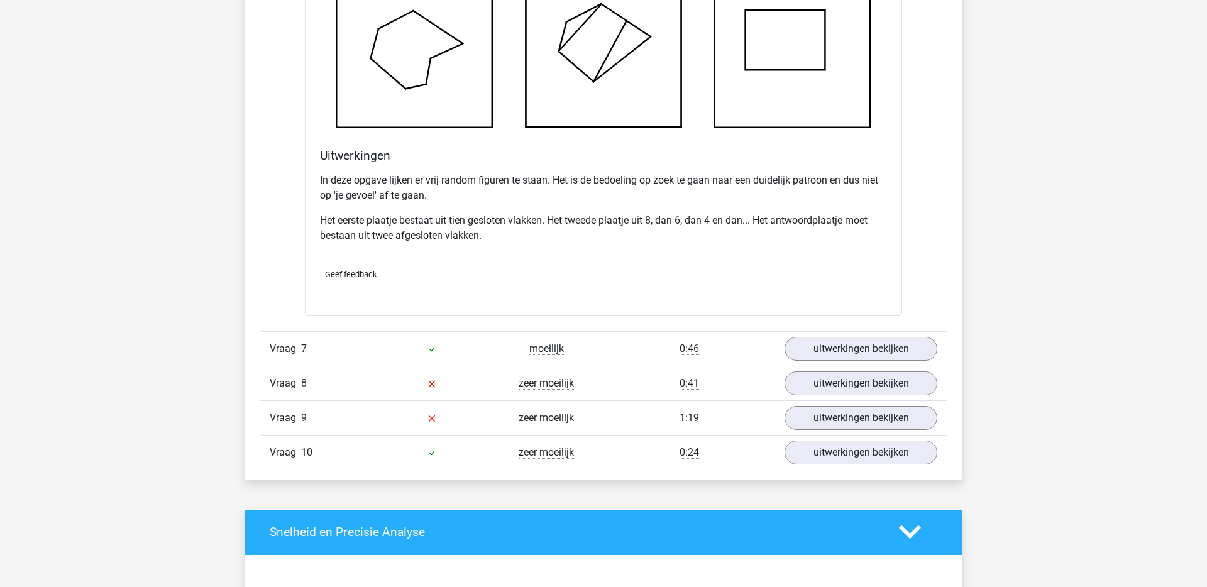
scroll to position [2321, 0]
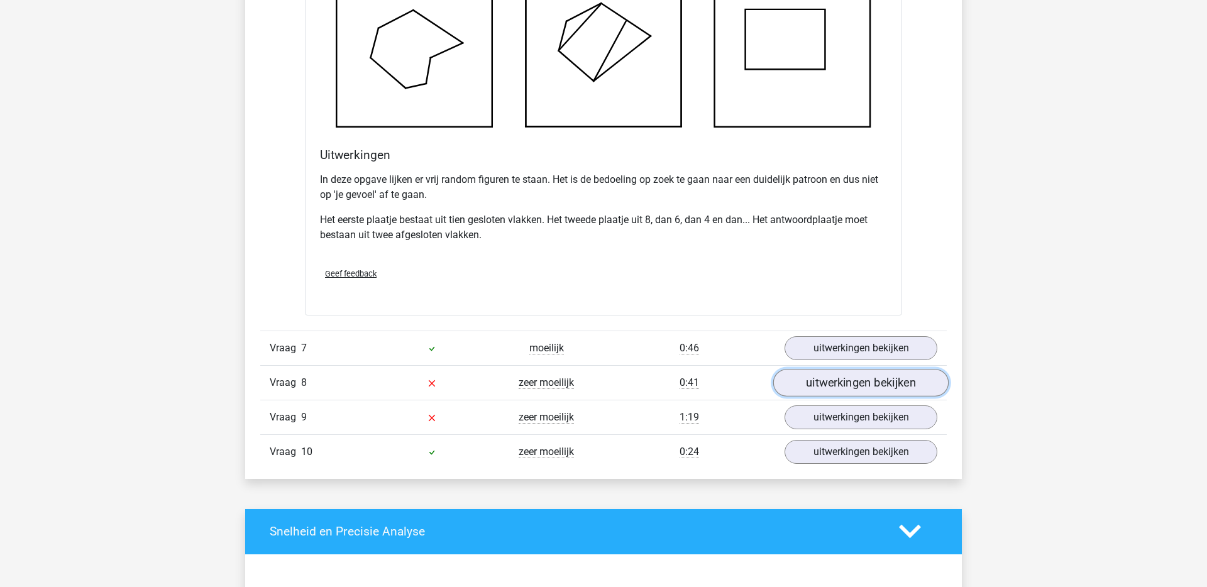
click at [829, 394] on link "uitwerkingen bekijken" at bounding box center [860, 383] width 175 height 28
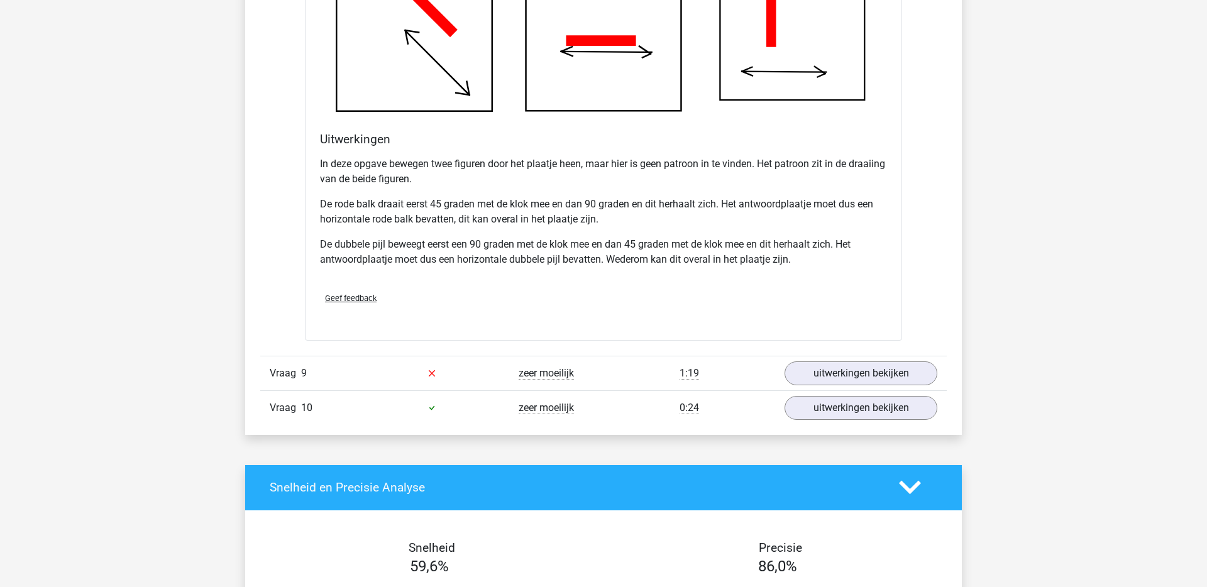
scroll to position [3162, 0]
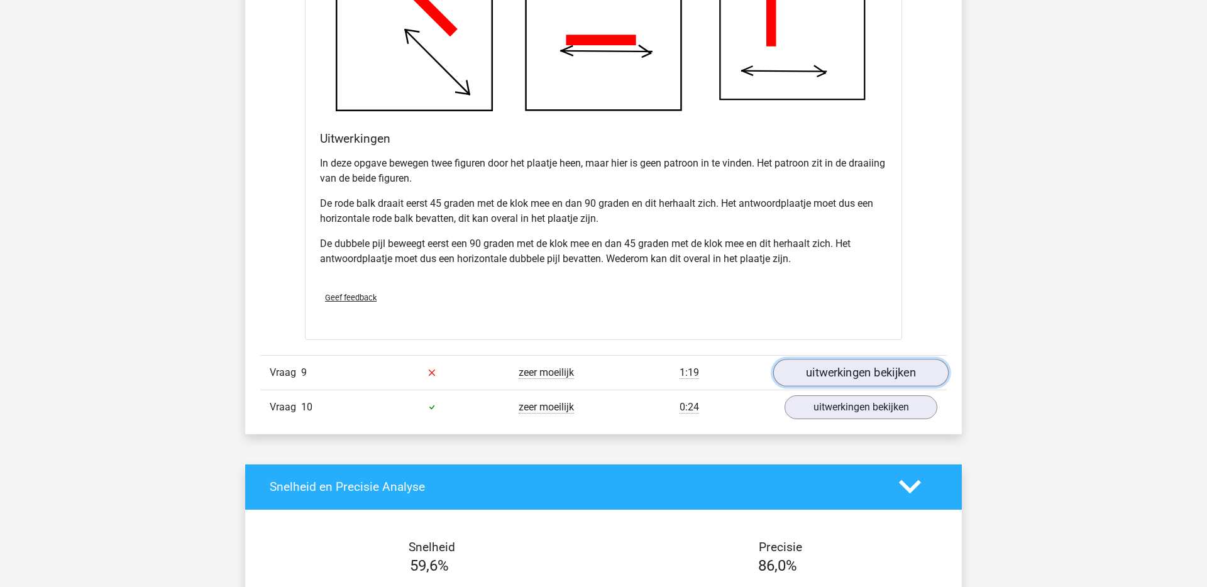
click at [812, 363] on link "uitwerkingen bekijken" at bounding box center [860, 373] width 175 height 28
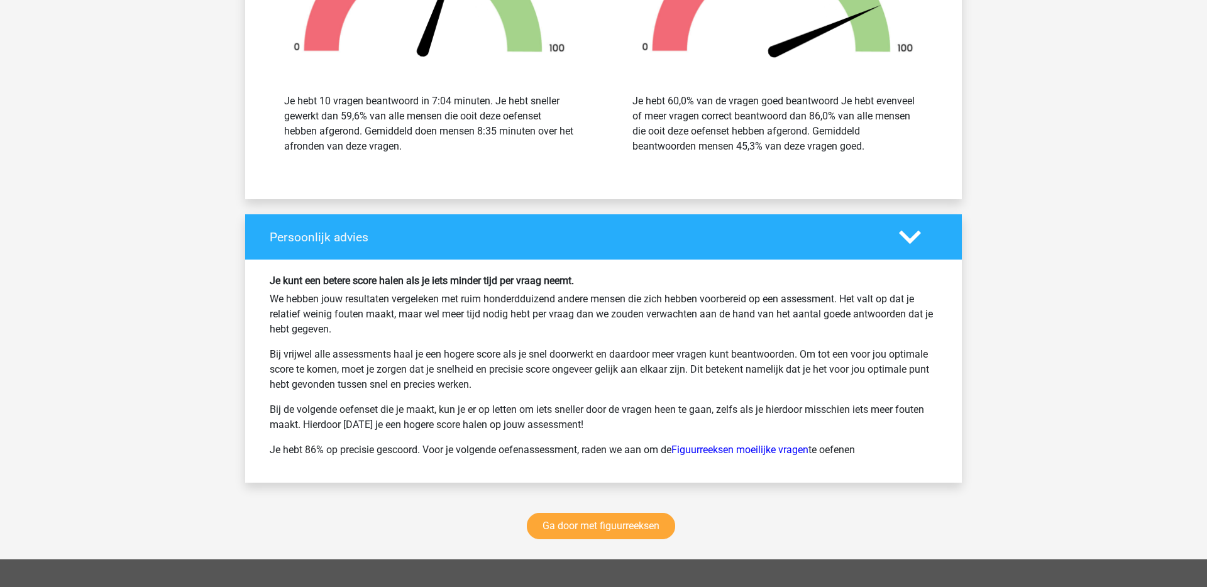
scroll to position [4579, 0]
